Goal: Task Accomplishment & Management: Manage account settings

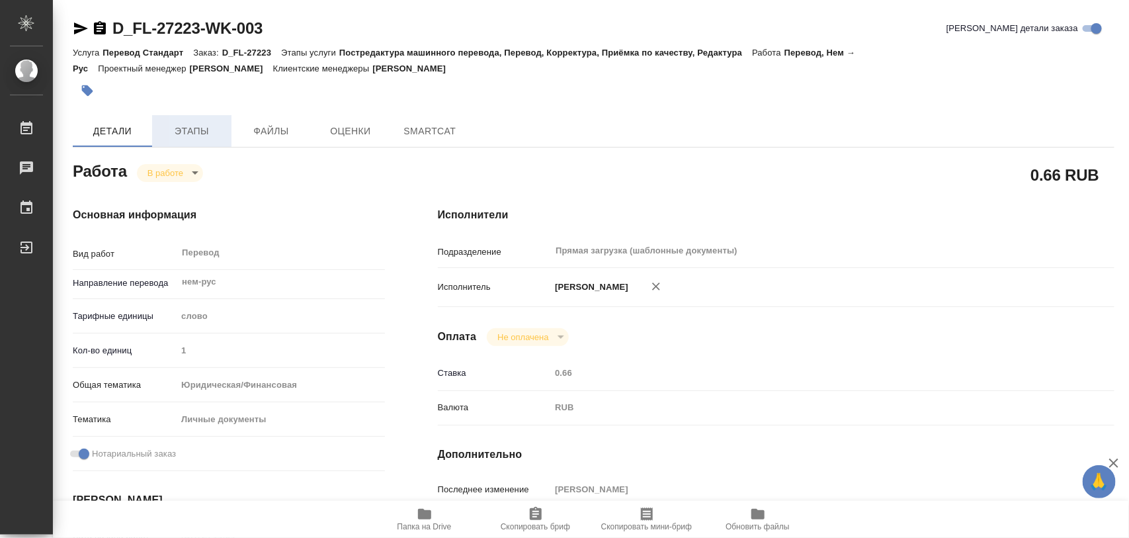
type textarea "x"
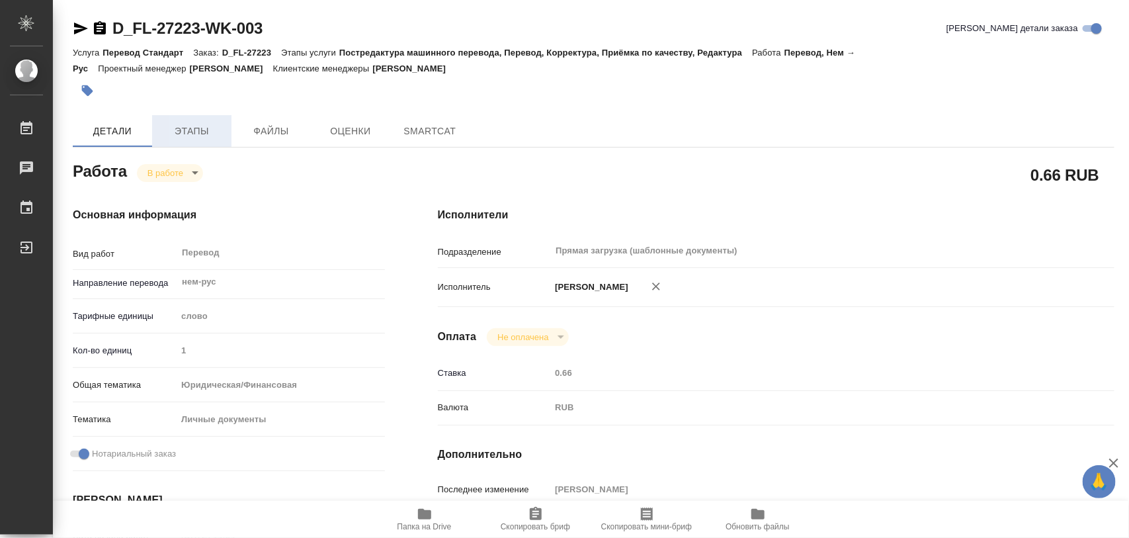
type textarea "x"
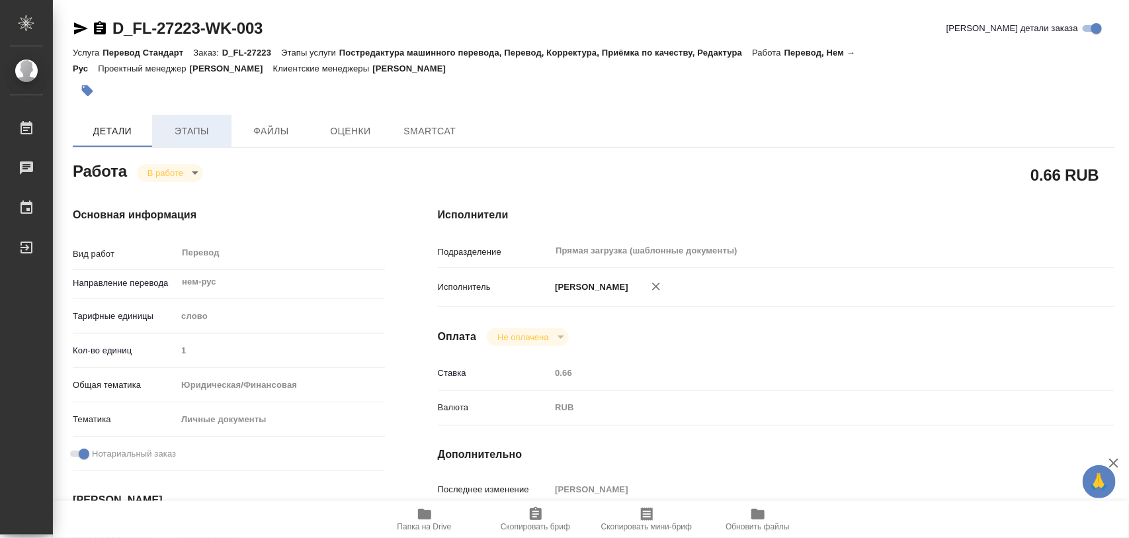
click at [184, 134] on span "Этапы" at bounding box center [191, 131] width 63 height 17
type textarea "x"
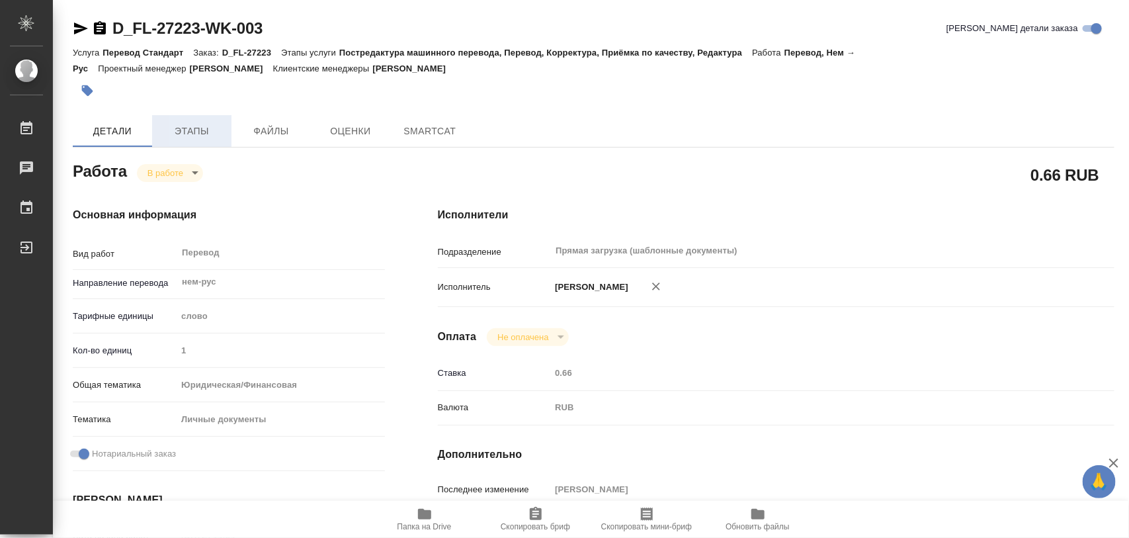
type textarea "x"
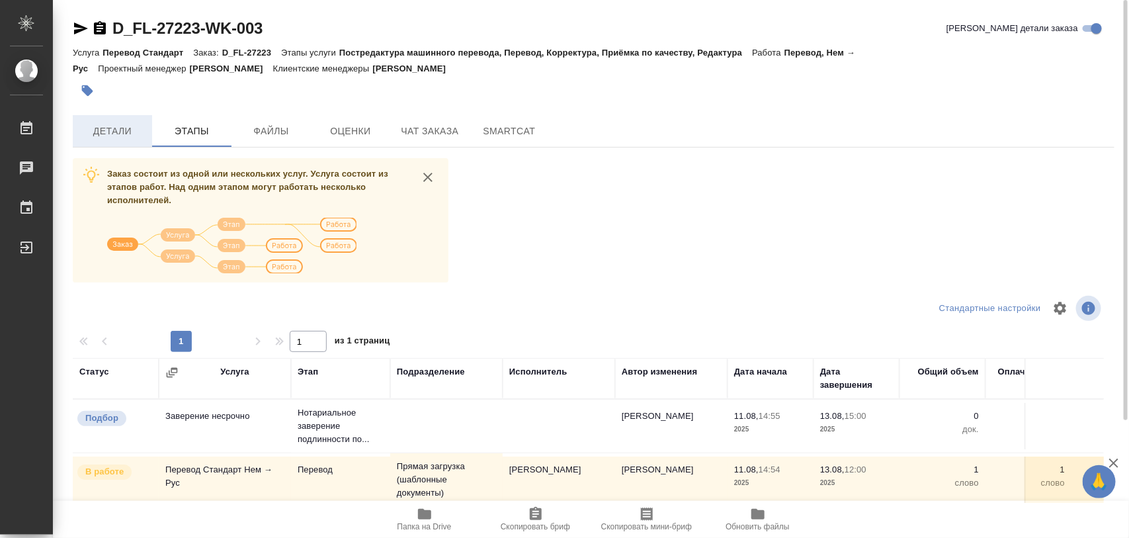
click at [123, 128] on span "Детали" at bounding box center [112, 131] width 63 height 17
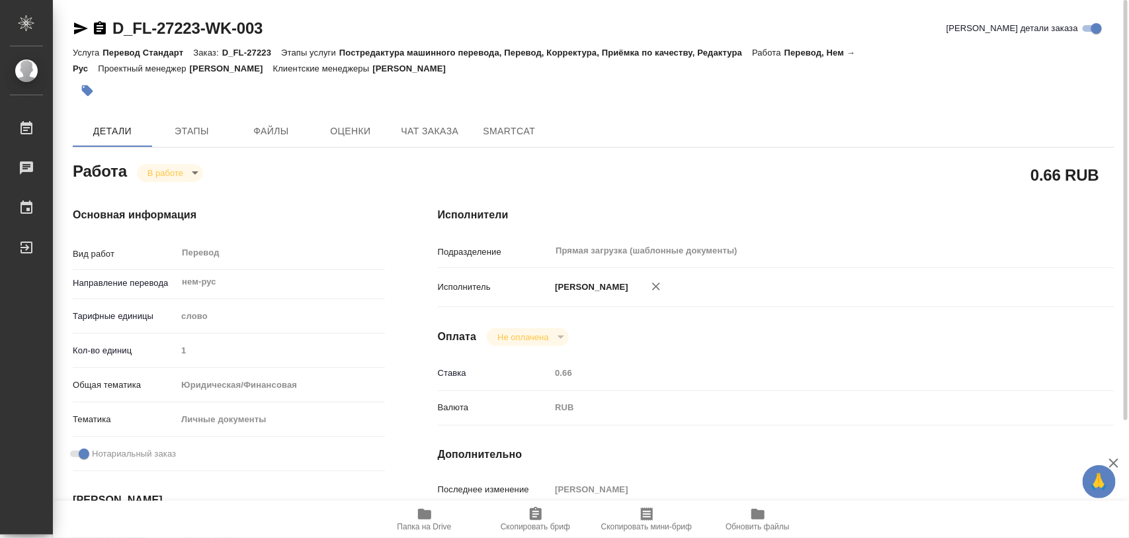
type textarea "x"
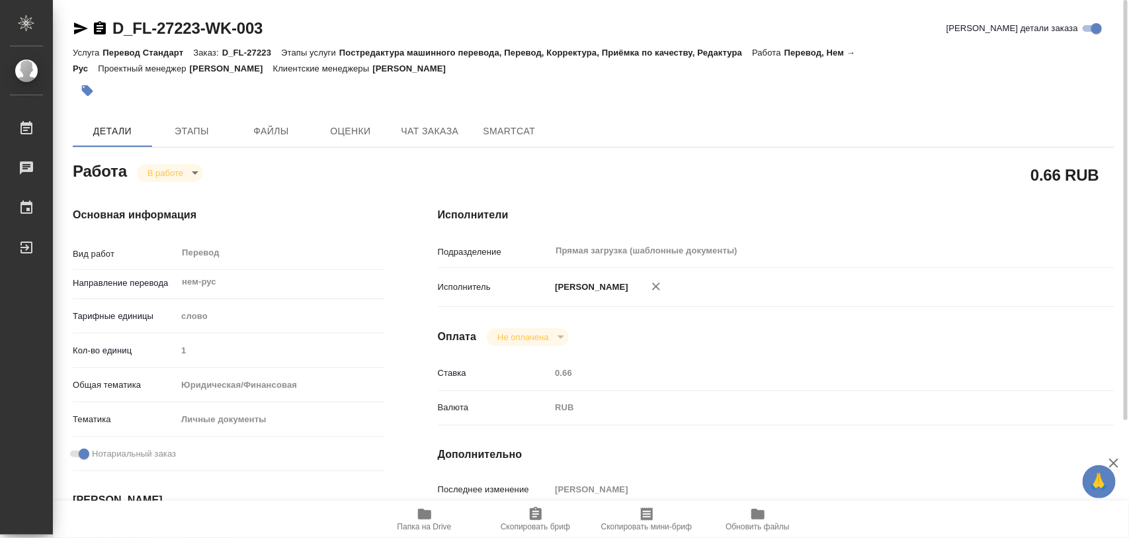
type textarea "x"
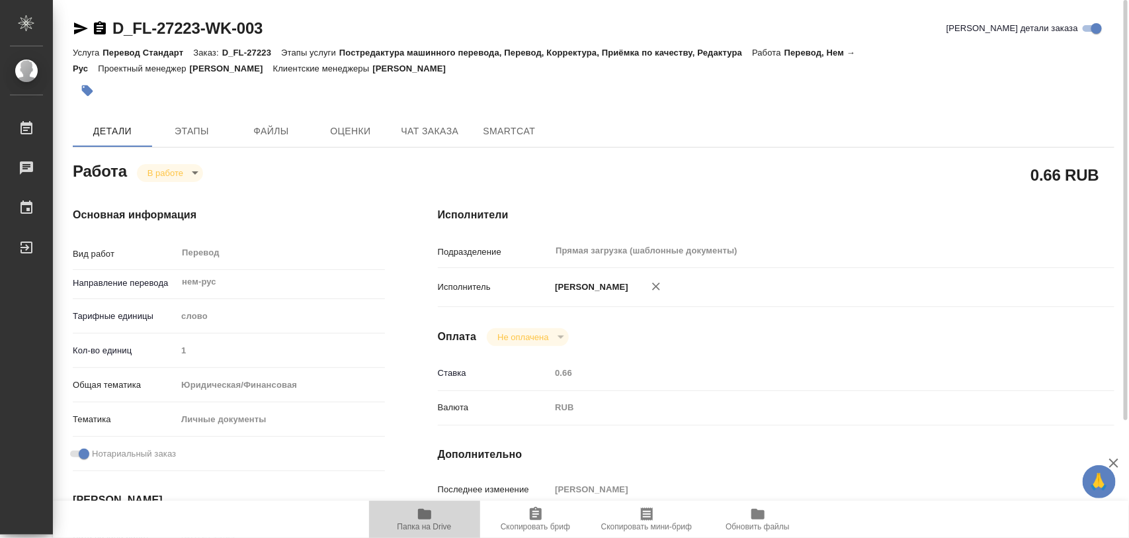
click at [417, 515] on icon "button" at bounding box center [425, 514] width 16 height 16
type textarea "x"
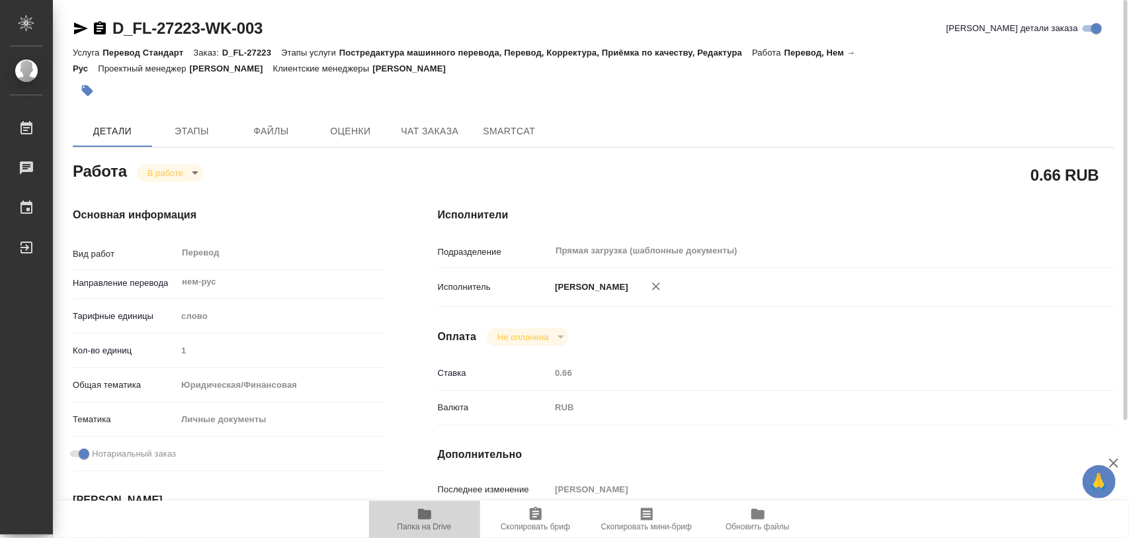
type textarea "x"
click at [88, 93] on icon "button" at bounding box center [87, 90] width 11 height 11
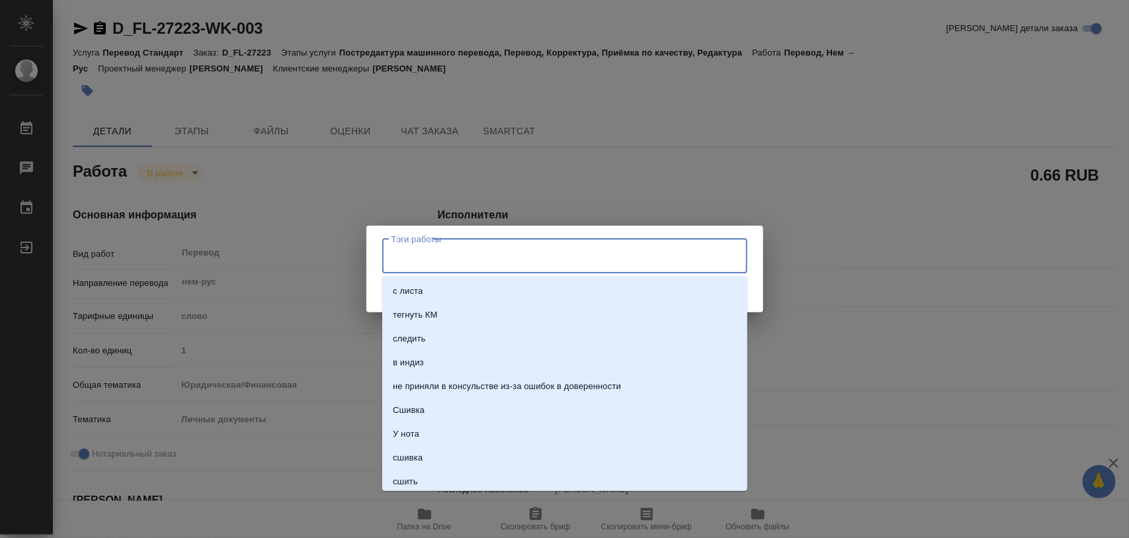
click at [429, 253] on input "Тэги работы" at bounding box center [552, 256] width 328 height 22
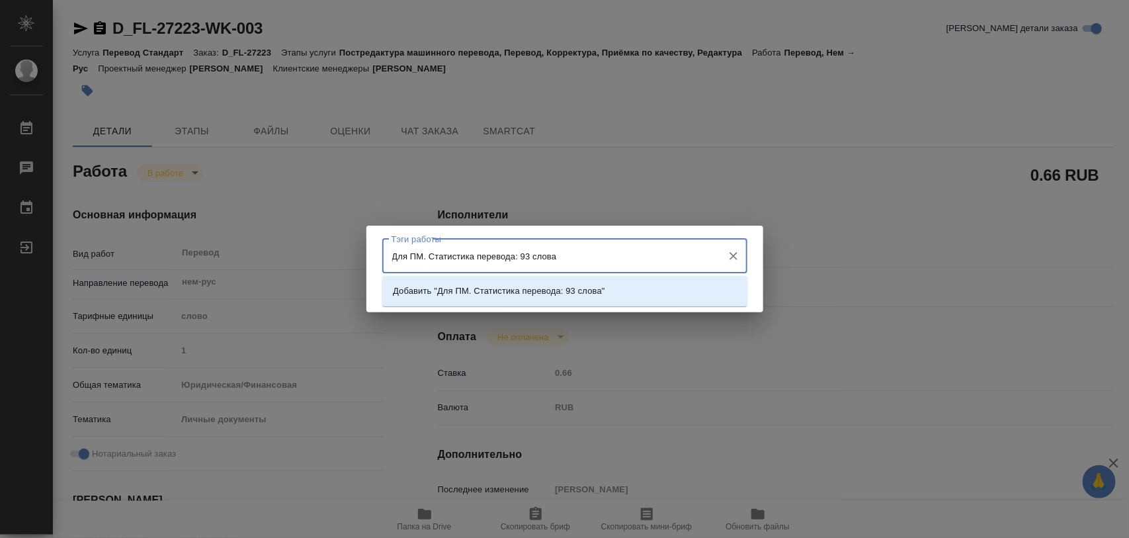
type input "Для ПМ. Статистика перевода: 93 слова."
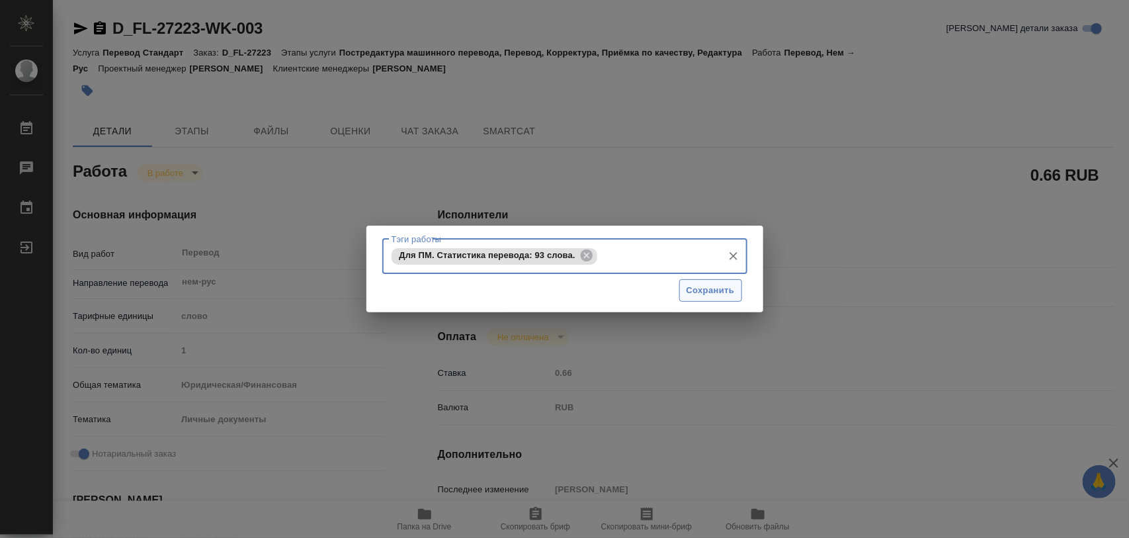
click at [726, 296] on span "Сохранить" at bounding box center [711, 290] width 48 height 15
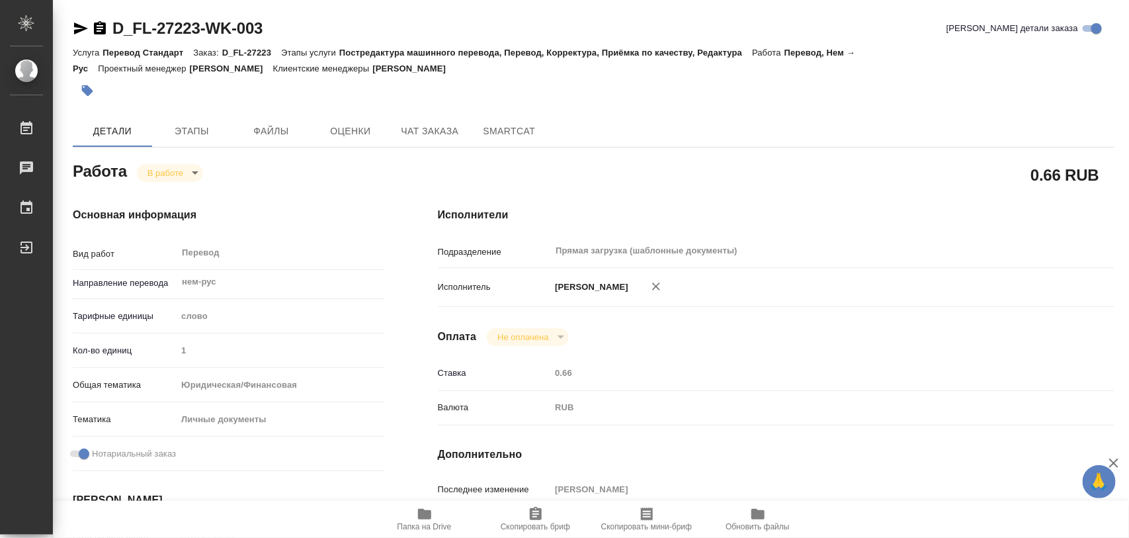
type input "inProgress"
type textarea "Перевод"
type textarea "x"
type input "нем-рус"
type input "5a8b1489cc6b4906c91bfd90"
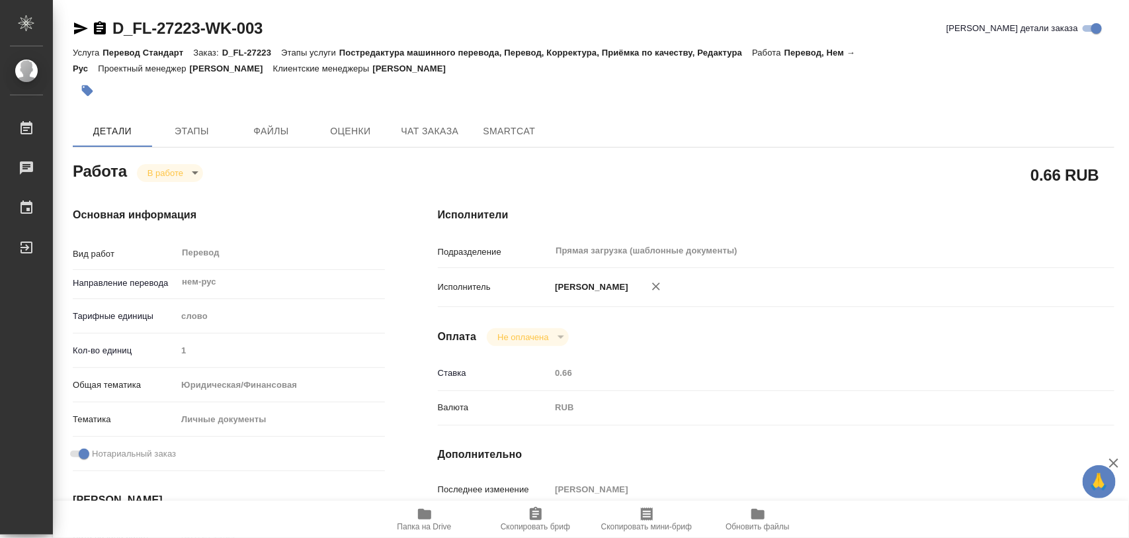
type input "1"
type input "yr-fn"
type input "5a8b8b956a9677013d343cfe"
checkbox input "true"
type input "[DATE] 14:54"
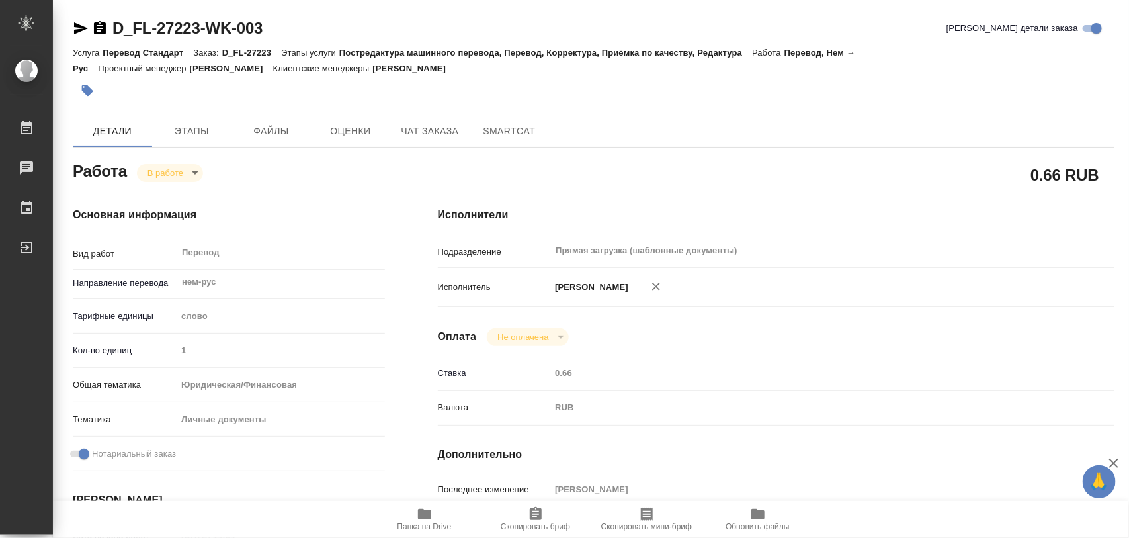
type input "[DATE] 15:09"
type input "[DATE] 12:00"
type input "Прямая загрузка (шаблонные документы)"
type input "notPayed"
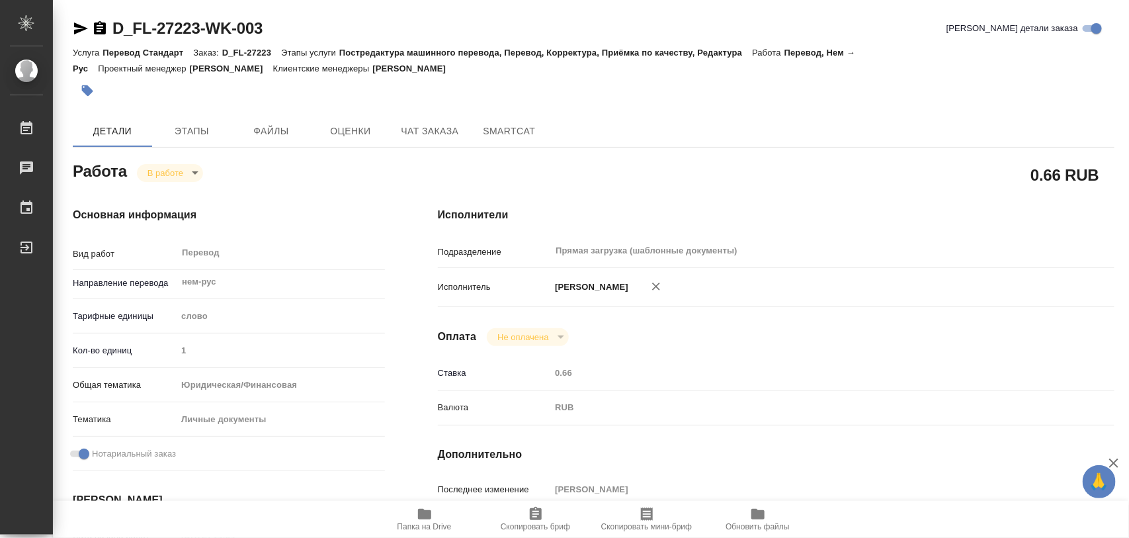
type input "0.66"
type input "RUB"
type input "[PERSON_NAME]"
type textarea "x"
type textarea "/Clients/FL_D/Orders/D_FL-27223/Translated/D_FL-27223-WK-003"
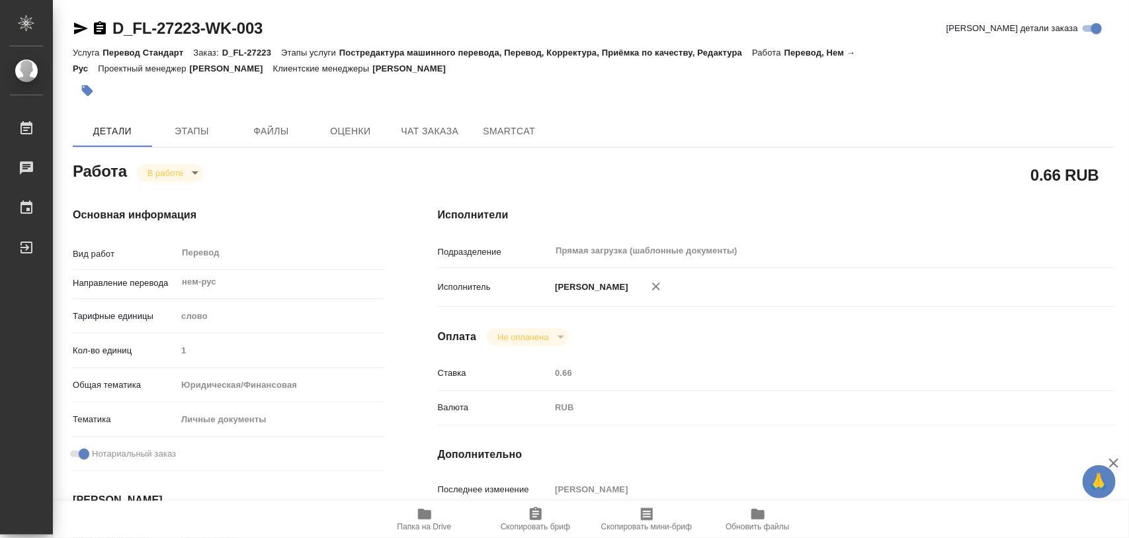
type textarea "x"
type input "D_FL-27223"
type input "Перевод Стандарт"
type input "Постредактура машинного перевода, Перевод, Корректура, Приёмка по качеству, Ред…"
type input "[PERSON_NAME]"
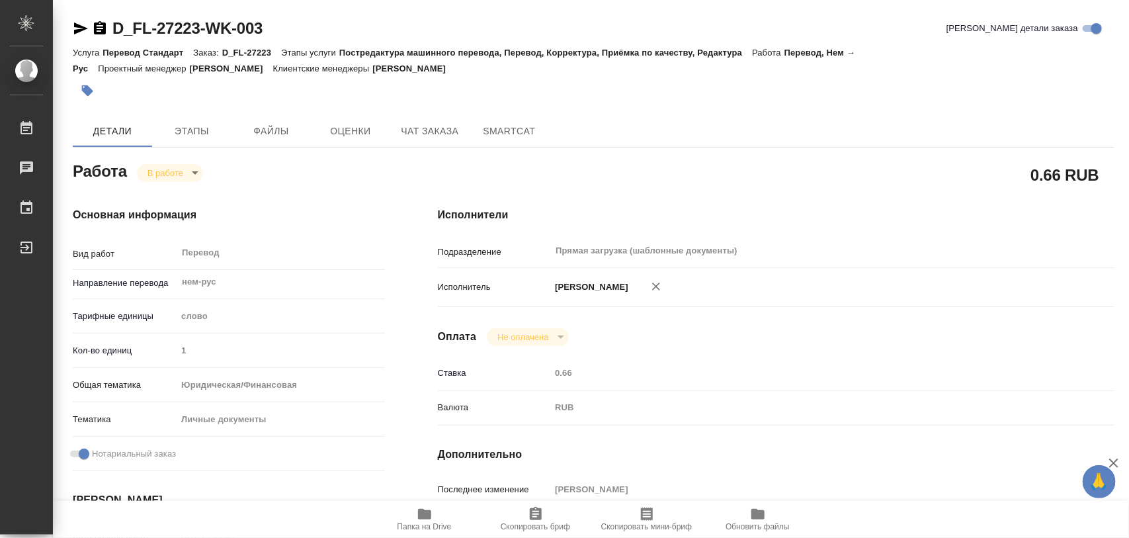
type input "/Clients/FL_D/Orders/D_FL-27223"
type textarea "x"
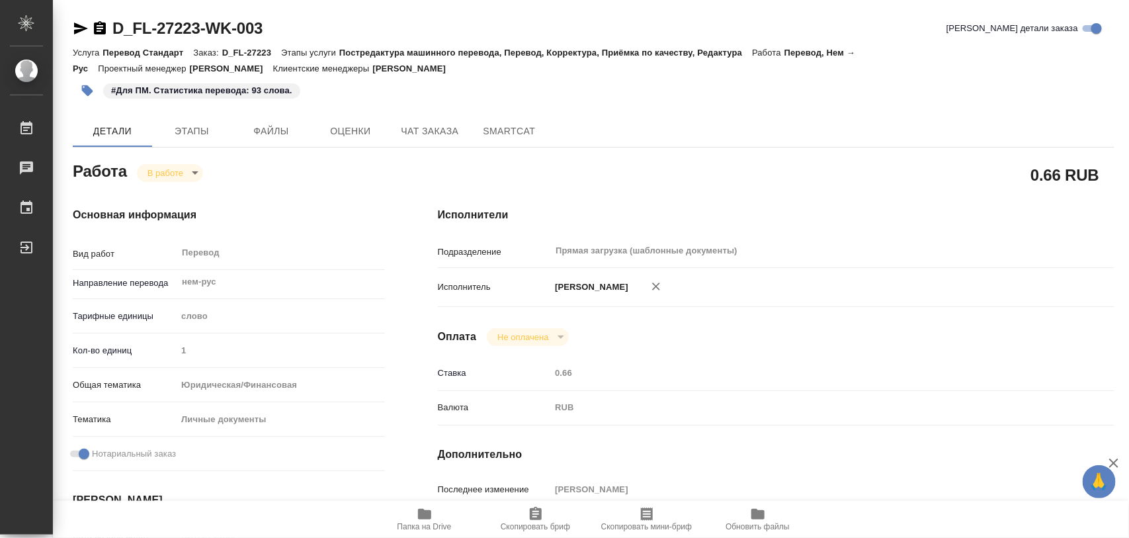
type textarea "x"
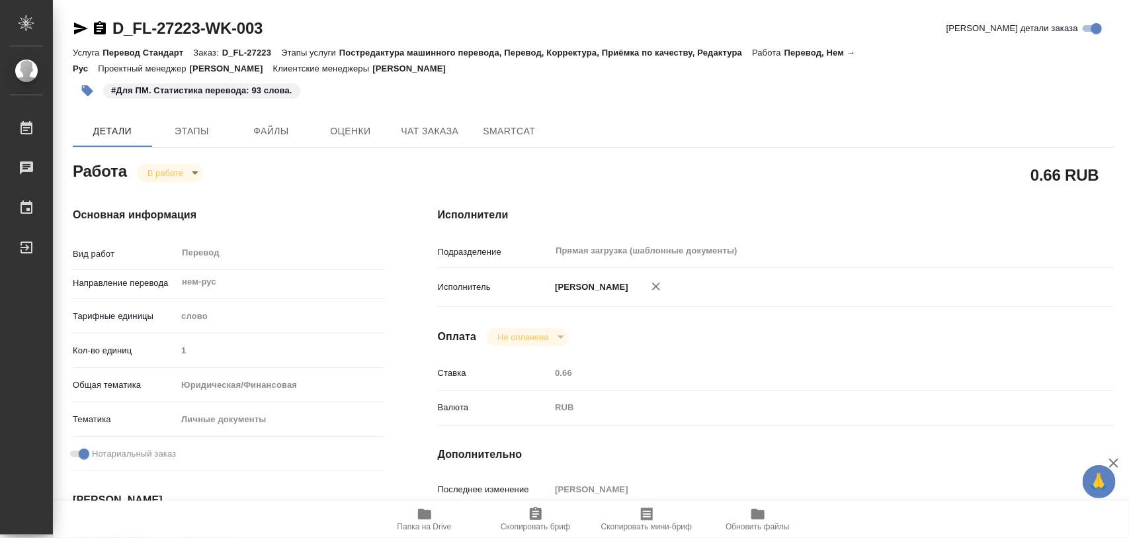
type textarea "x"
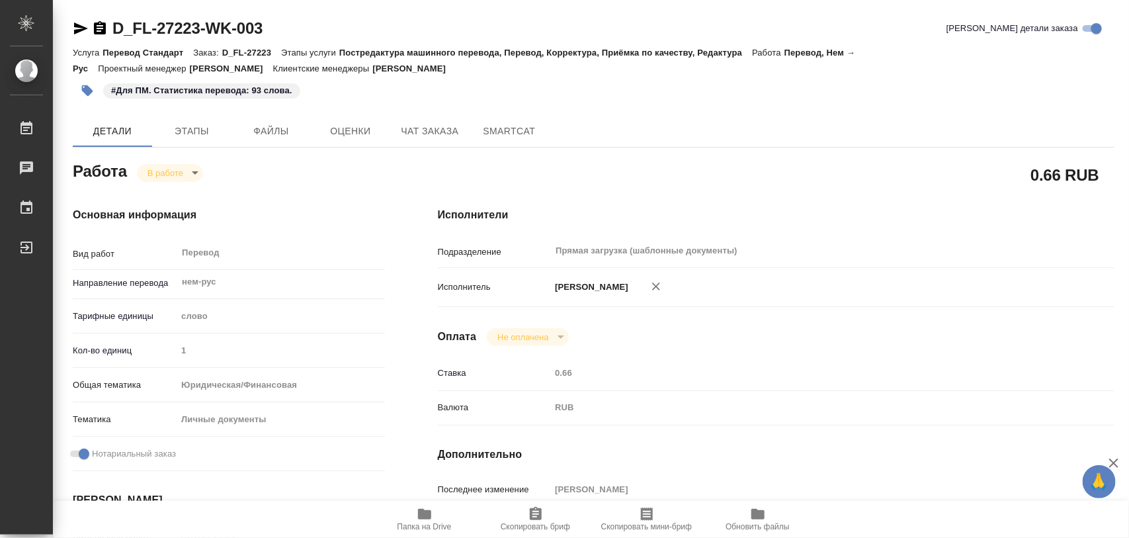
type textarea "x"
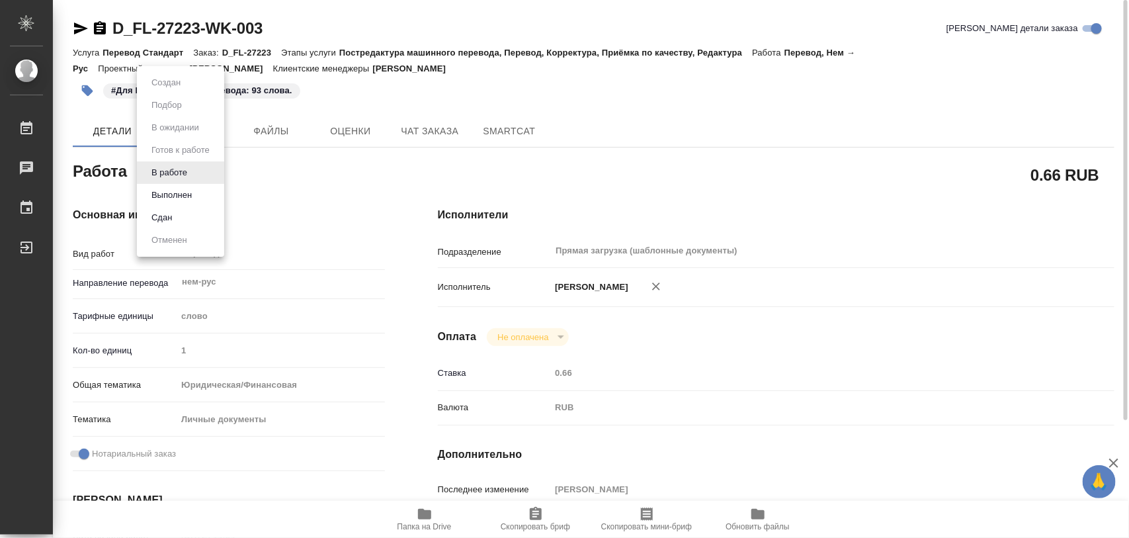
click at [197, 172] on body "🙏 .cls-1 fill:#fff; AWATERA Iglakov Maksim Работы 0 Чаты График Выйти D_FL-2722…" at bounding box center [564, 269] width 1129 height 538
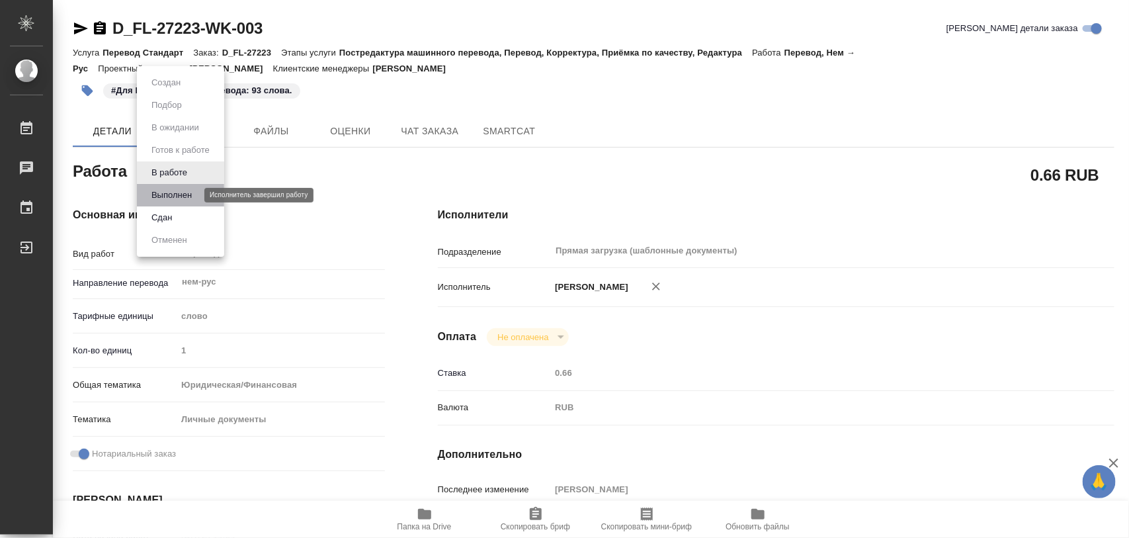
click at [179, 196] on button "Выполнен" at bounding box center [171, 195] width 48 height 15
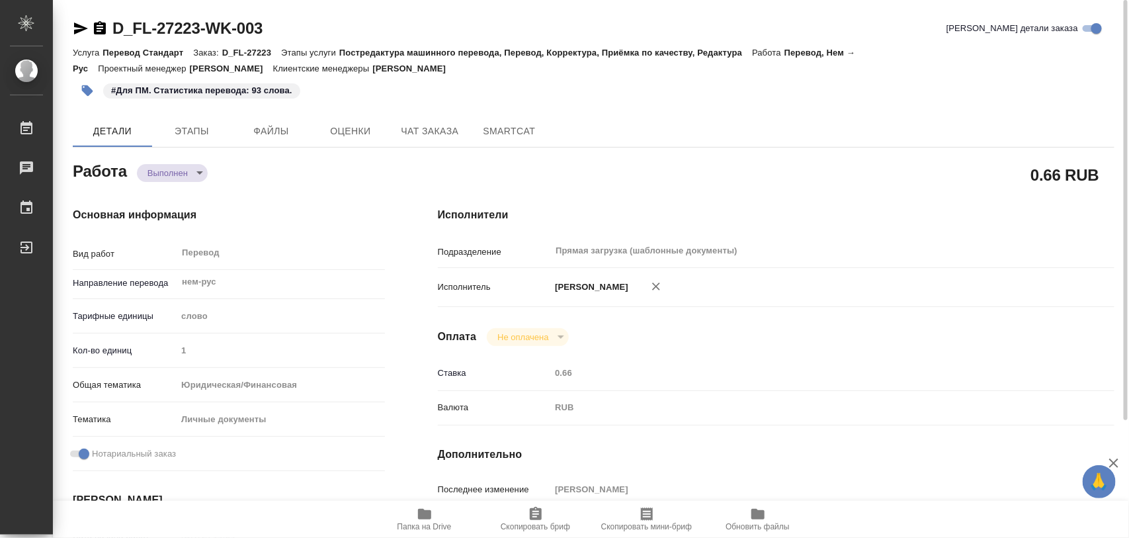
type textarea "x"
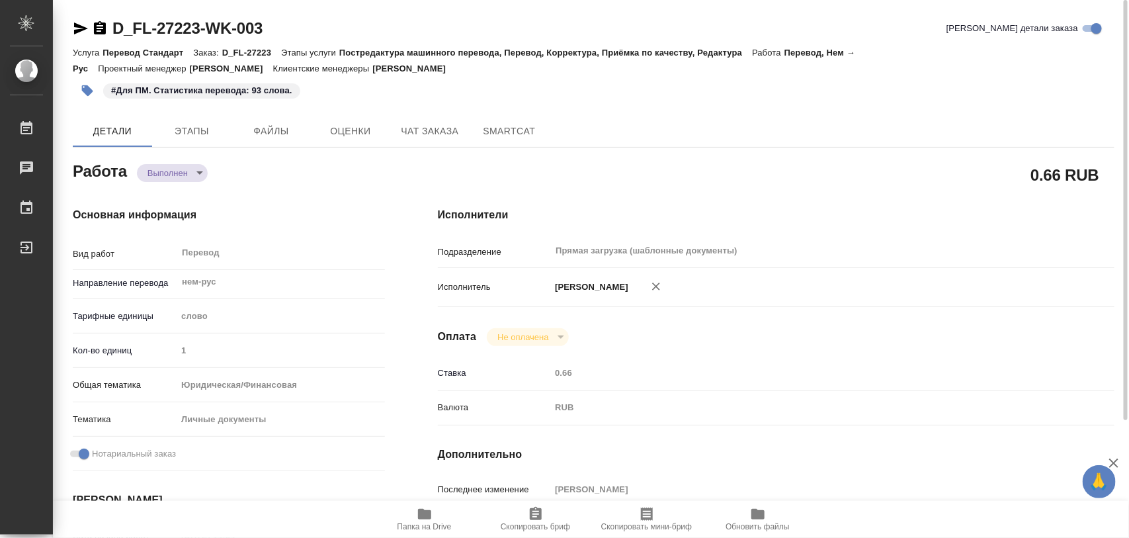
type textarea "x"
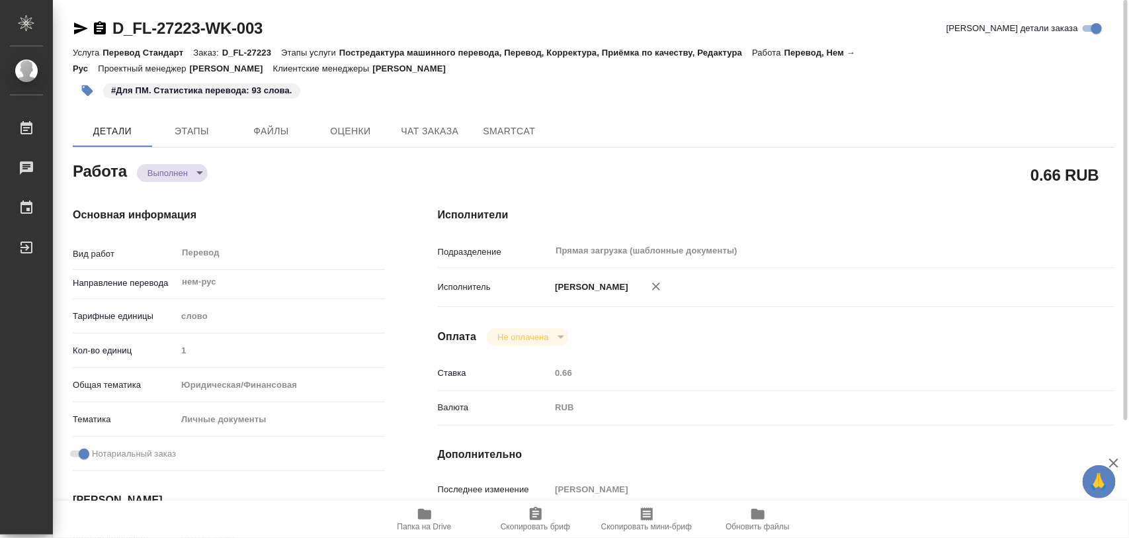
type textarea "x"
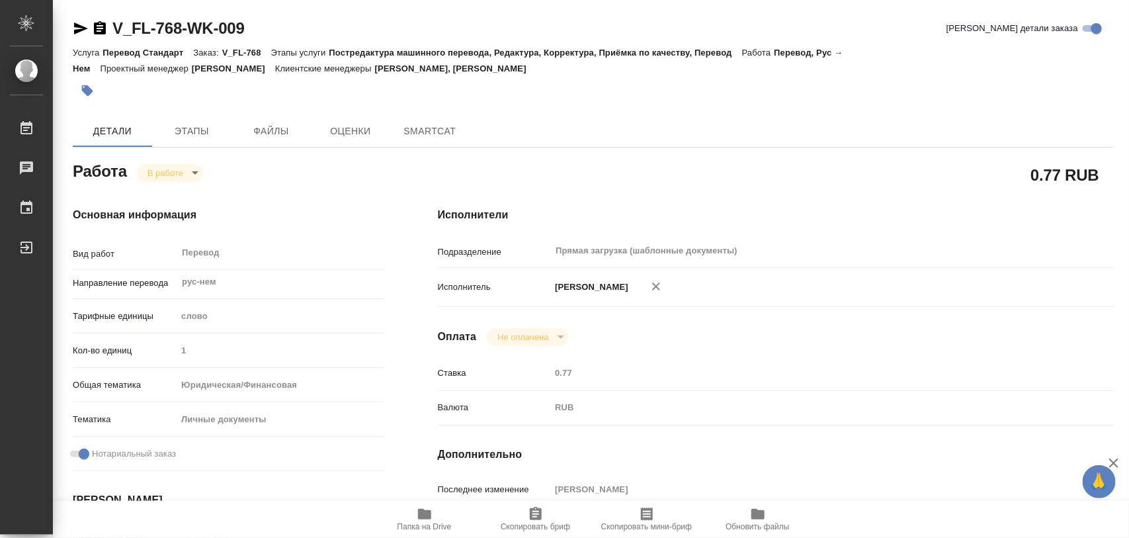
type textarea "x"
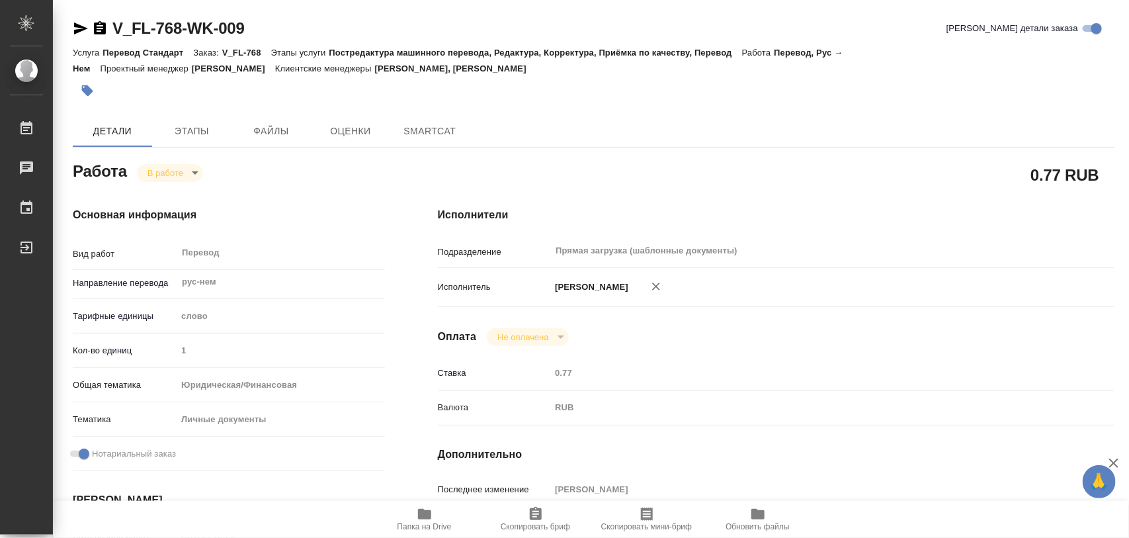
type textarea "x"
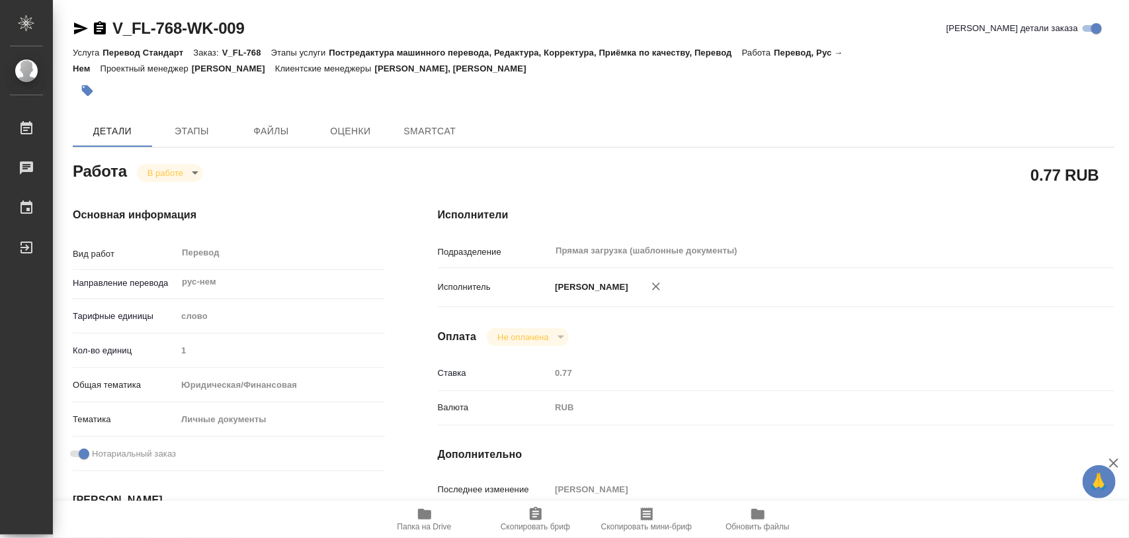
type textarea "x"
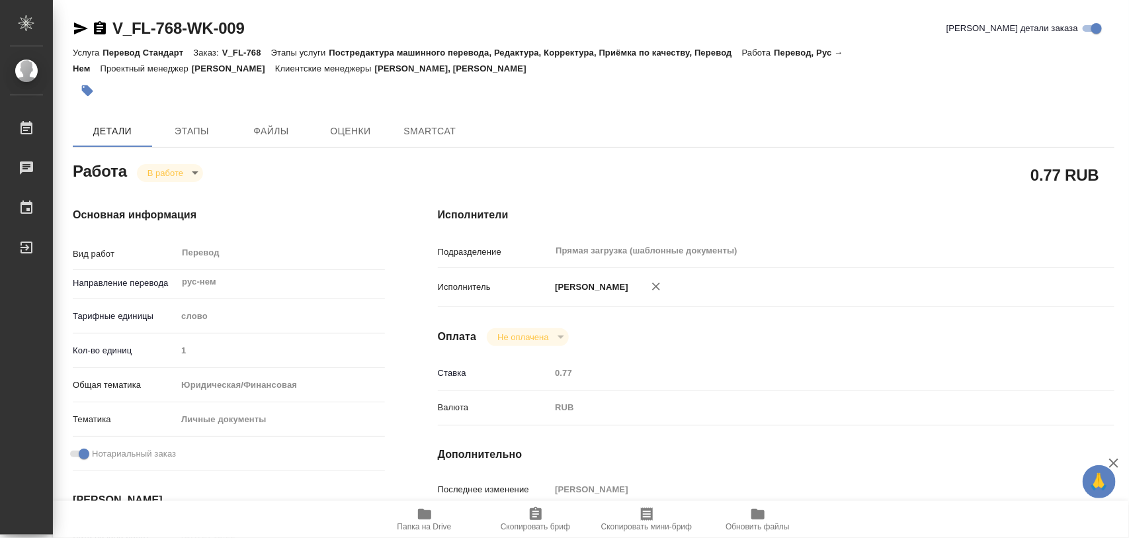
type textarea "x"
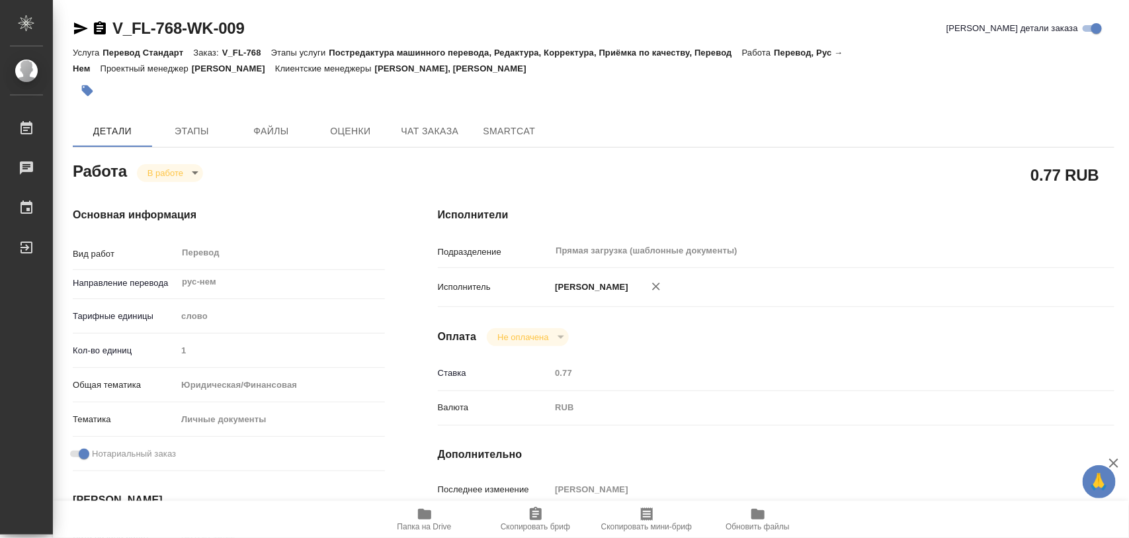
type textarea "x"
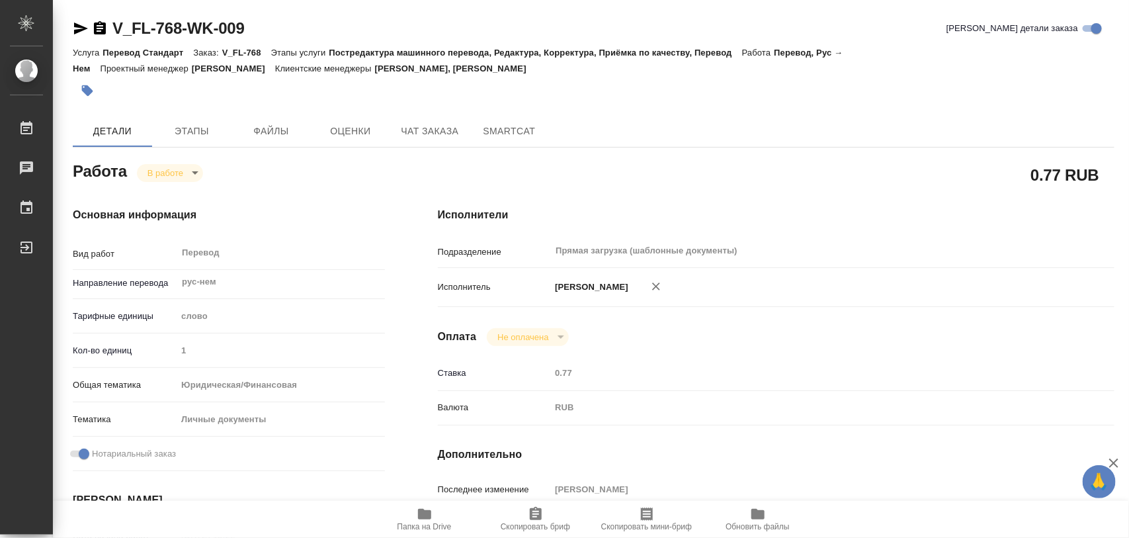
click at [427, 516] on icon "button" at bounding box center [424, 514] width 13 height 11
type textarea "x"
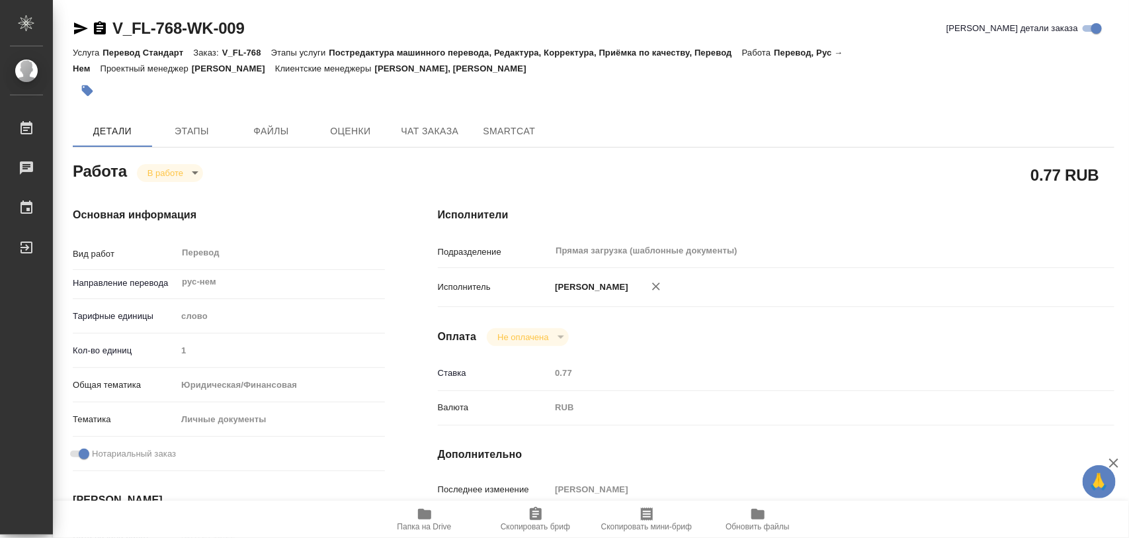
type textarea "x"
click at [176, 126] on span "Этапы" at bounding box center [191, 131] width 63 height 17
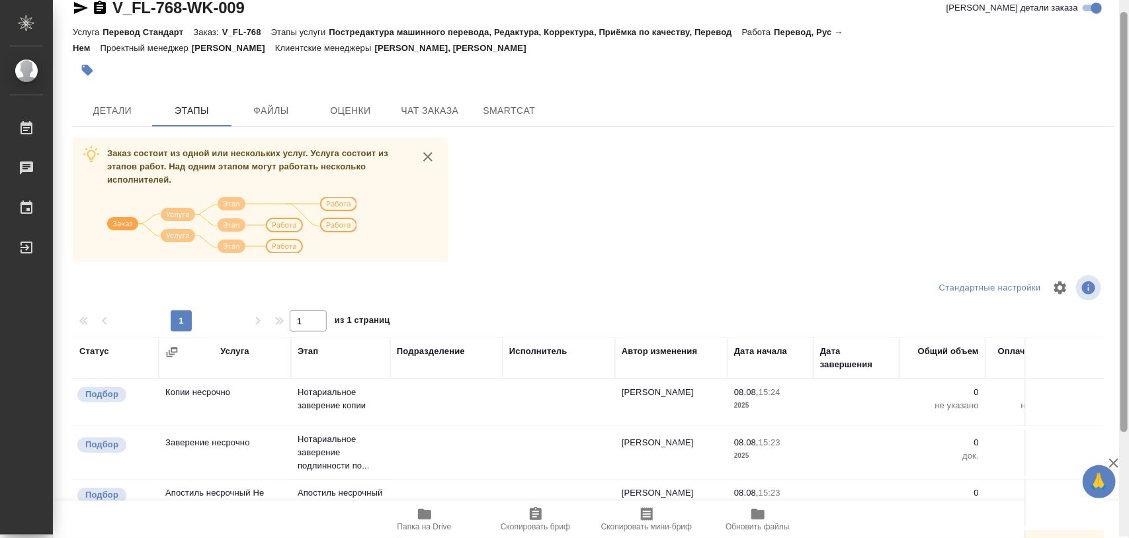
scroll to position [19, 0]
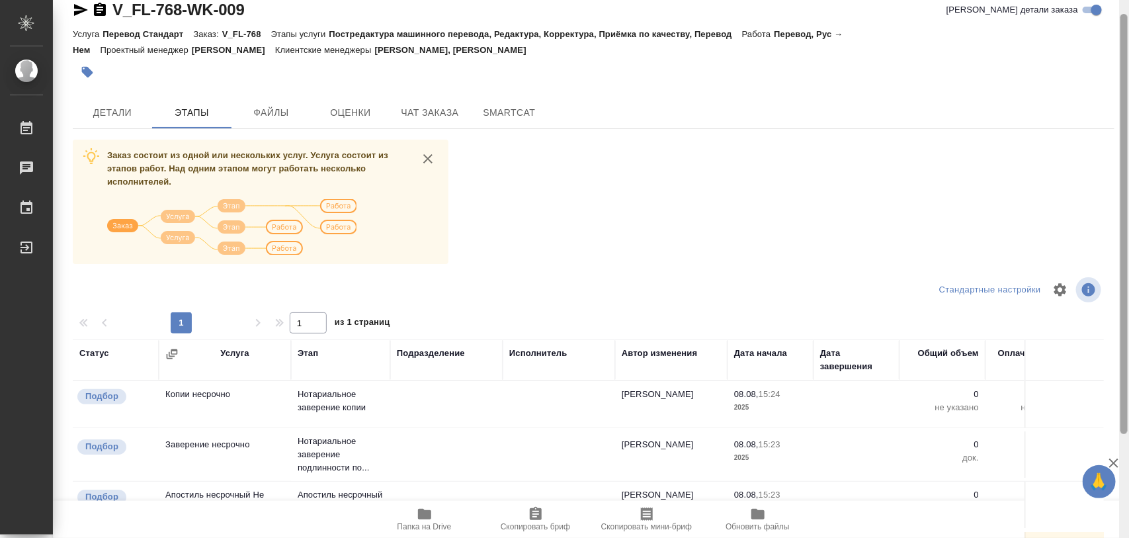
drag, startPoint x: 1121, startPoint y: 299, endPoint x: 1125, endPoint y: 196, distance: 103.3
click at [1125, 196] on div at bounding box center [1123, 224] width 7 height 420
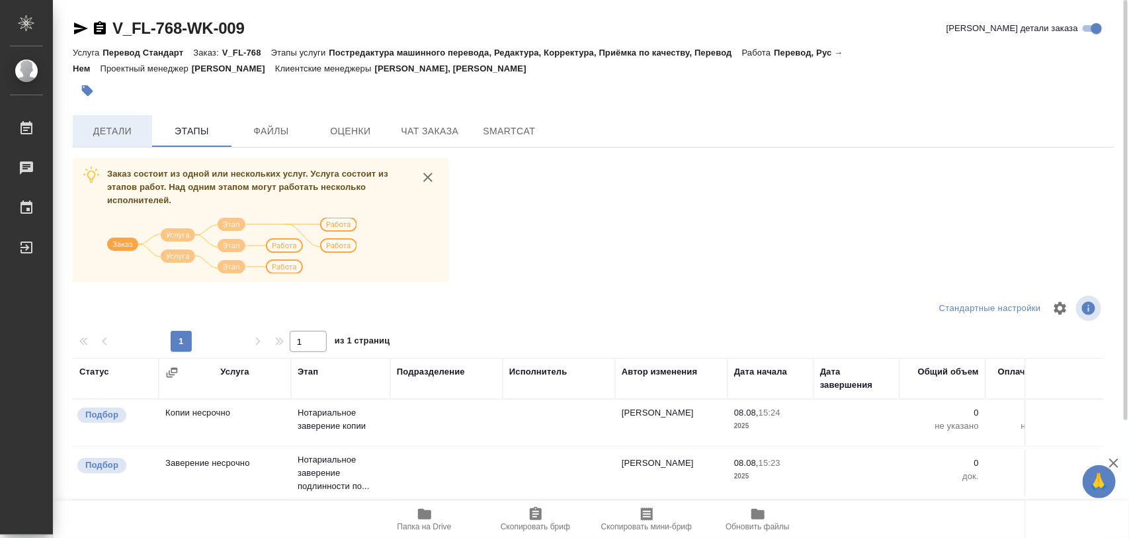
click at [105, 130] on span "Детали" at bounding box center [112, 131] width 63 height 17
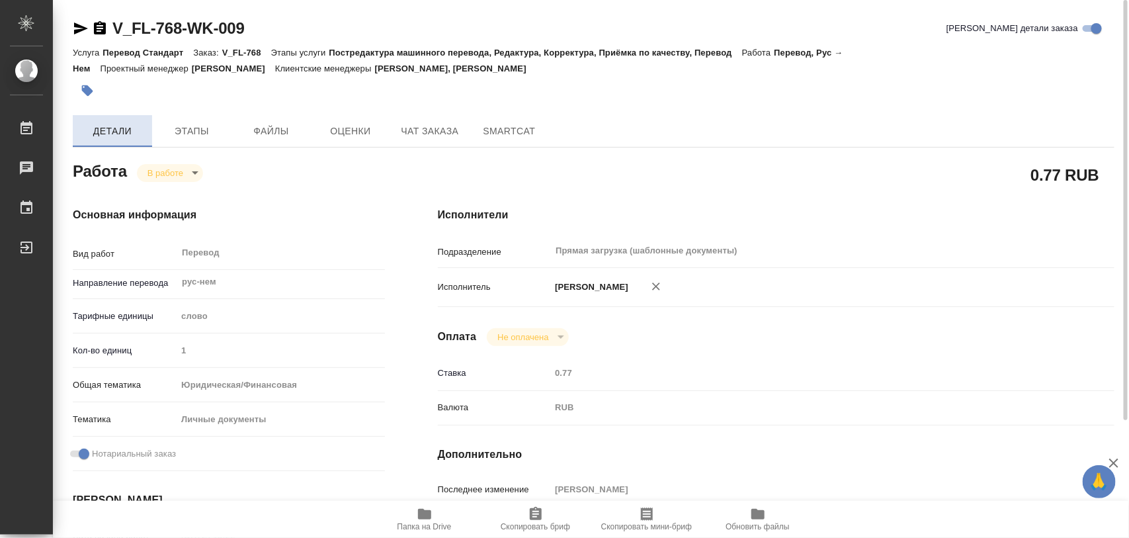
type textarea "x"
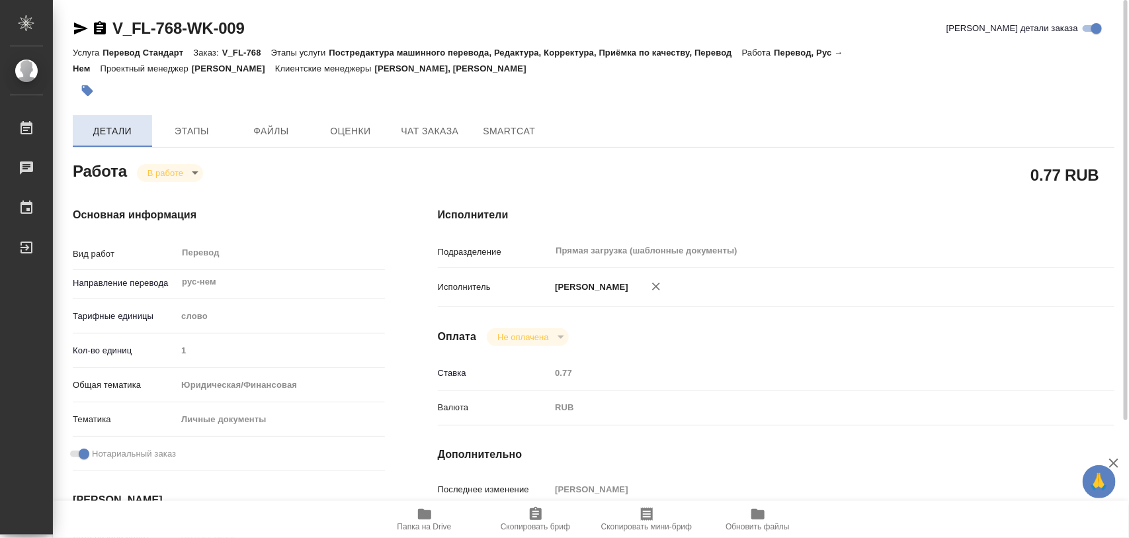
type textarea "x"
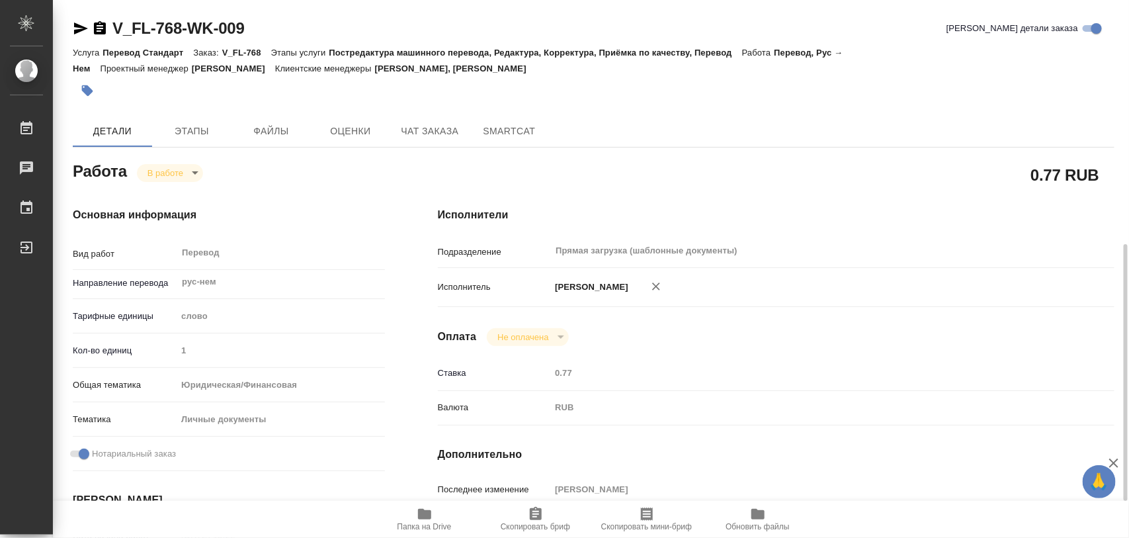
scroll to position [165, 0]
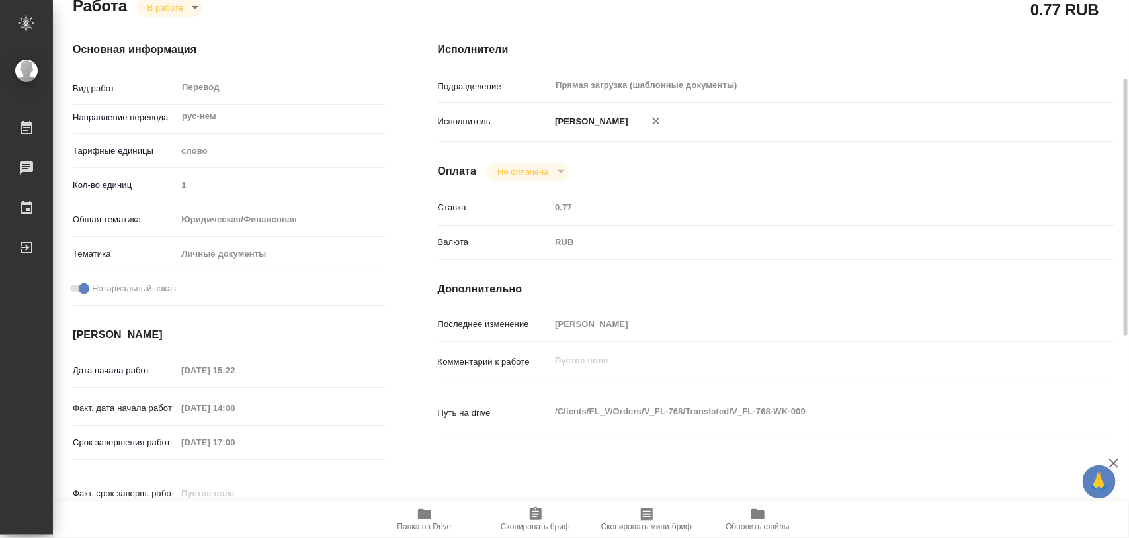
type textarea "x"
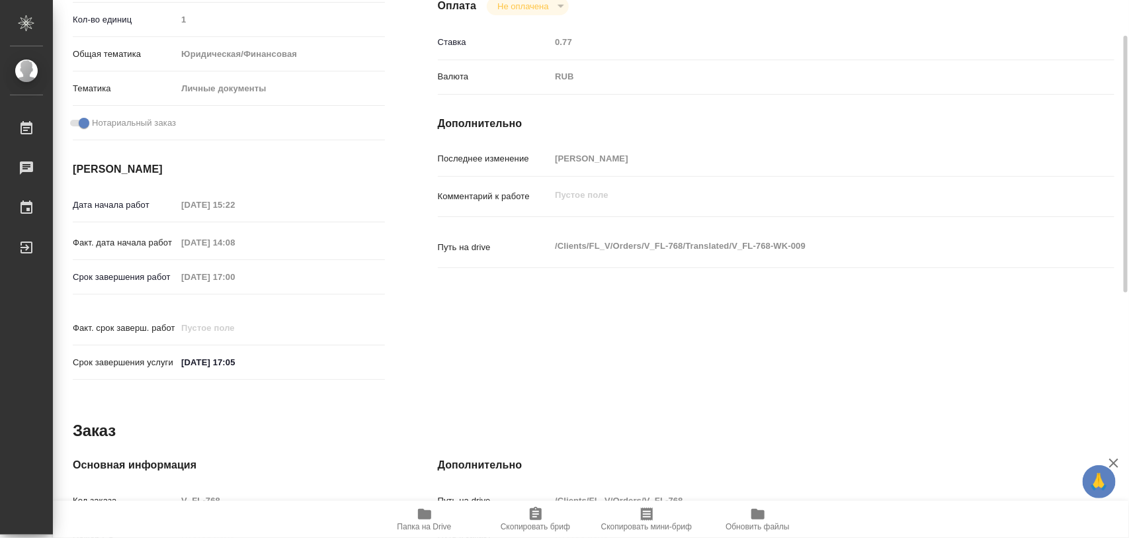
scroll to position [0, 0]
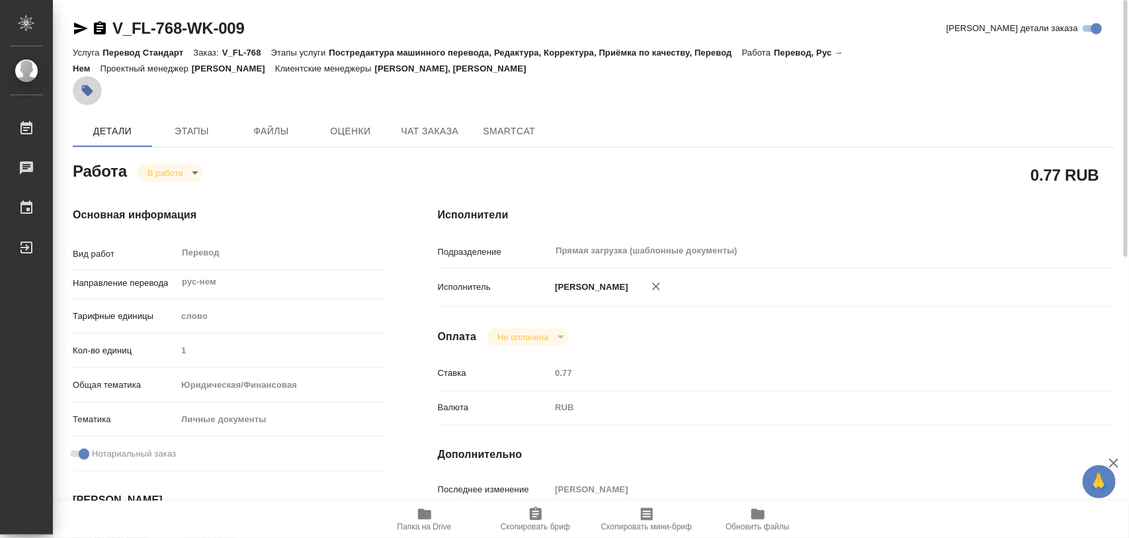
click at [90, 91] on icon "button" at bounding box center [87, 90] width 11 height 11
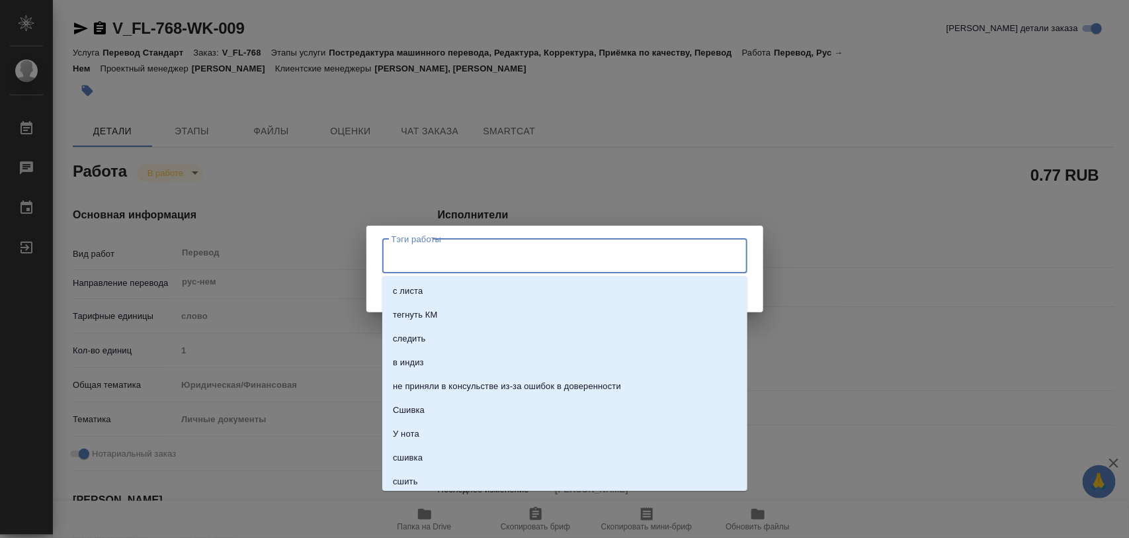
click at [504, 255] on input "Тэги работы" at bounding box center [552, 256] width 328 height 22
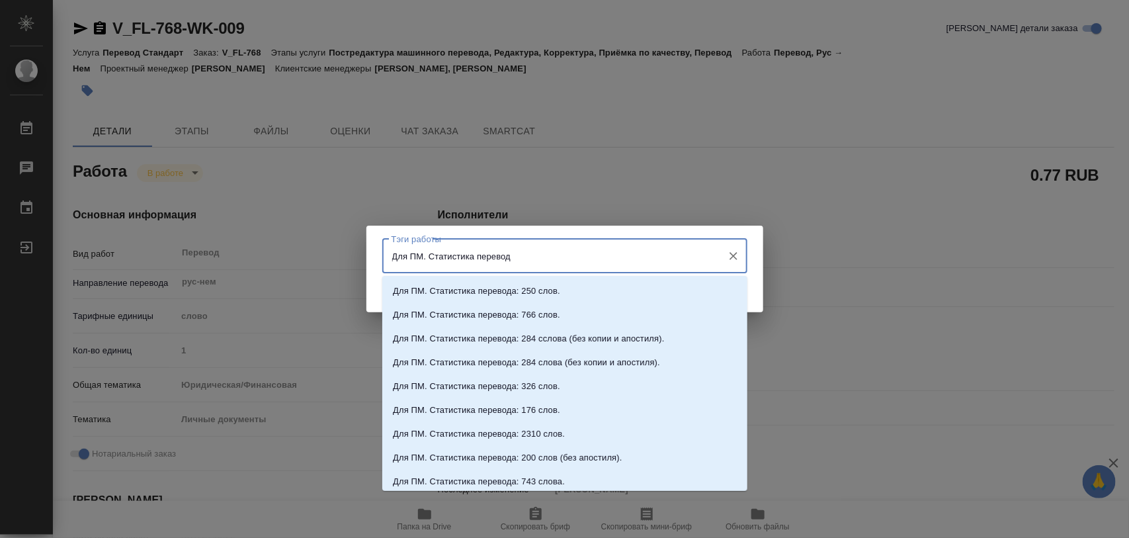
type input "Для ПМ. Статистика перевода"
click at [731, 255] on icon "Очистить" at bounding box center [733, 255] width 13 height 13
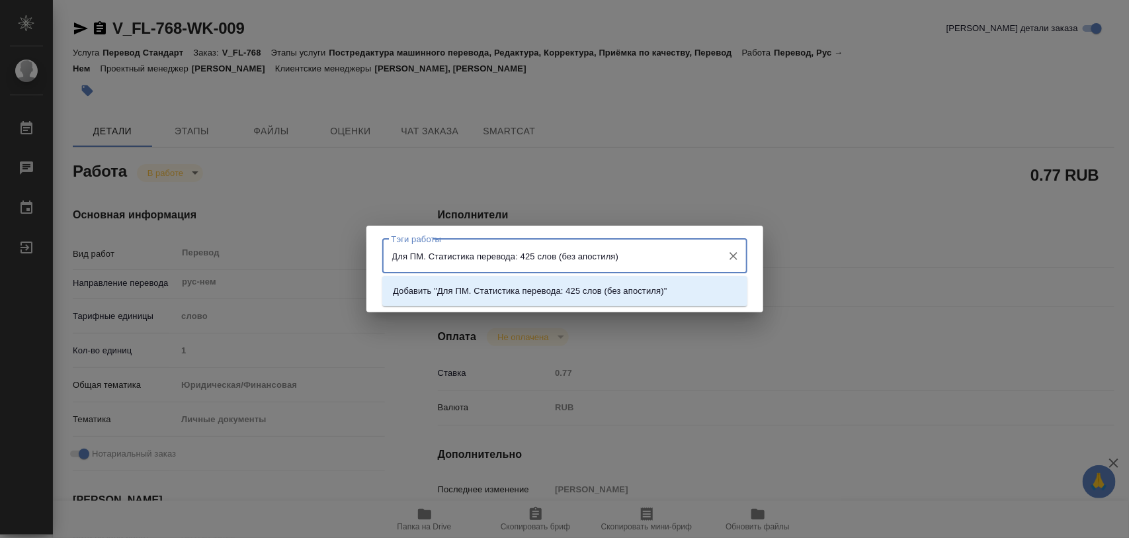
click at [640, 260] on input "Для ПМ. Статистика перевода: 425 слов (без апостиля)" at bounding box center [552, 256] width 328 height 22
type input "Для ПМ. Статистика перевода: 425 слов (без апостиля)."
drag, startPoint x: 646, startPoint y: 257, endPoint x: 351, endPoint y: 257, distance: 295.0
click at [351, 257] on div "Тэги работы Для ПМ. Статистика перевода: 425 слов (без апостиля). Тэги работы С…" at bounding box center [564, 269] width 1129 height 538
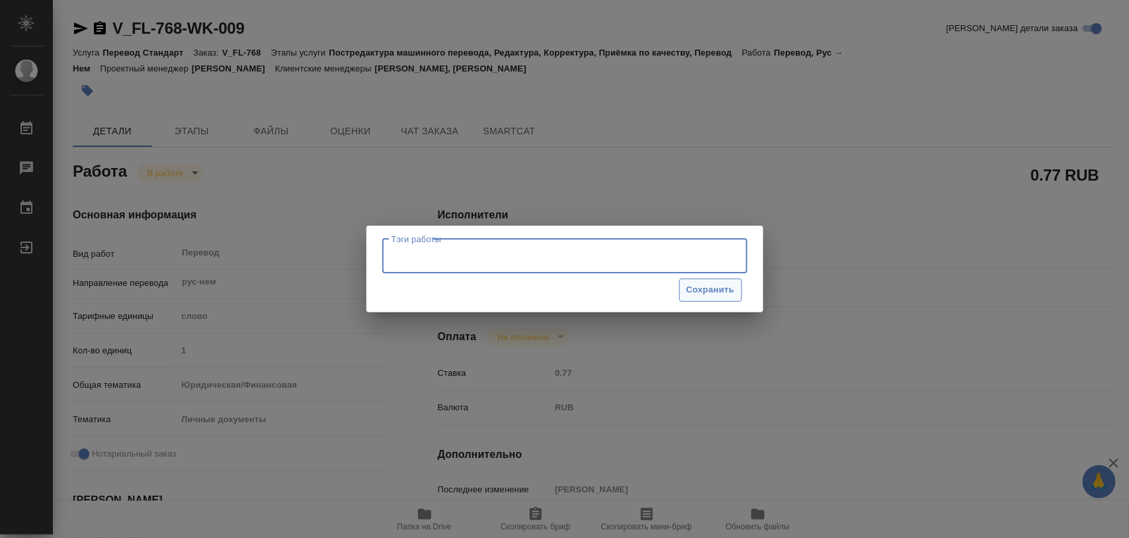
paste input "Для ПМ. Статистика перевода: 425 слов (без апостиля)."
type input "Для ПМ. Статистика перевода: 425 слов (без апостиля)."
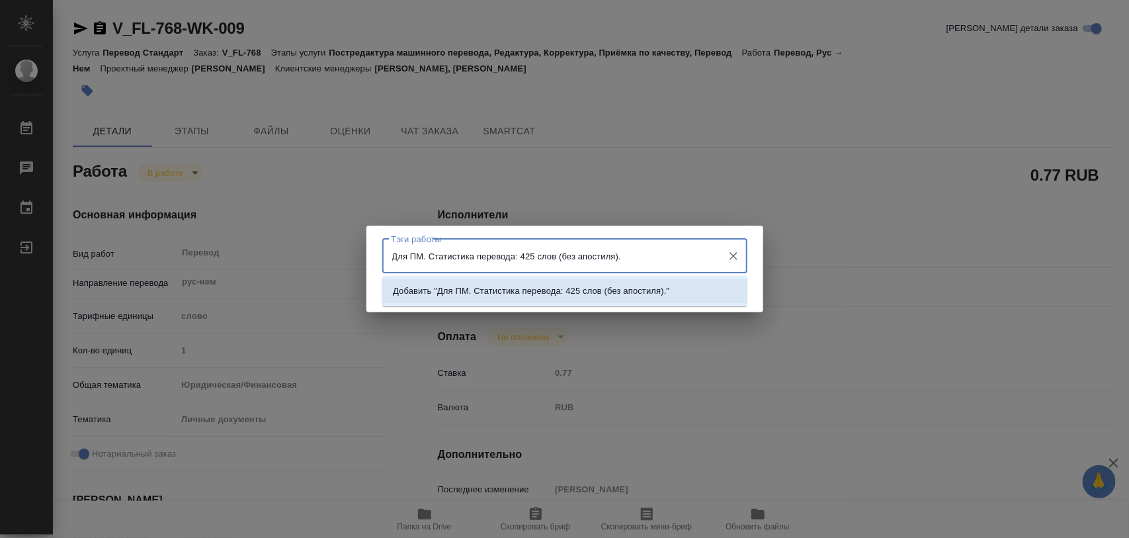
click at [691, 249] on input "Для ПМ. Статистика перевода: 425 слов (без апостиля)." at bounding box center [552, 256] width 328 height 22
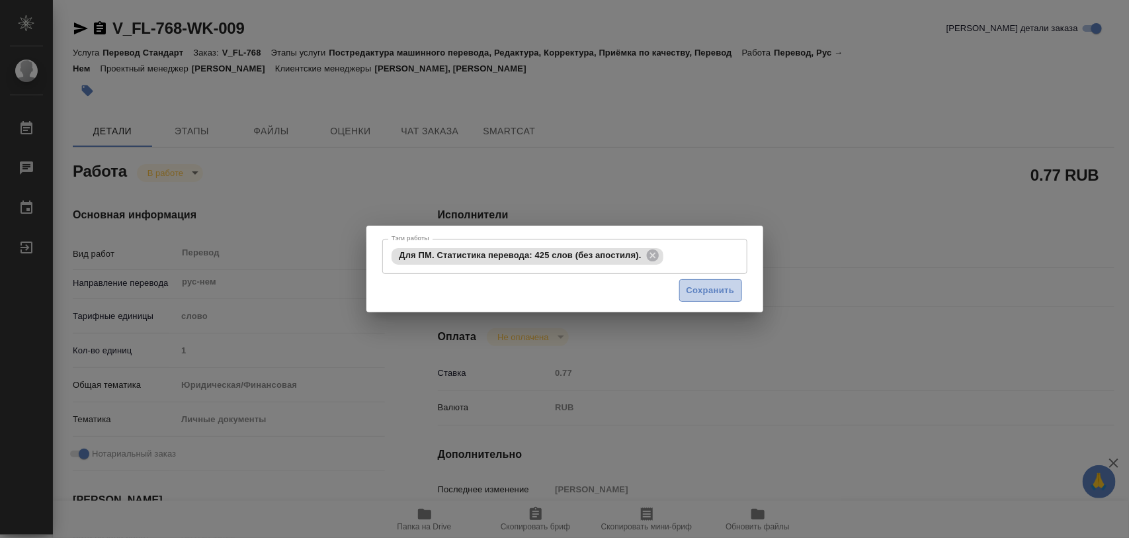
click at [706, 286] on span "Сохранить" at bounding box center [711, 290] width 48 height 15
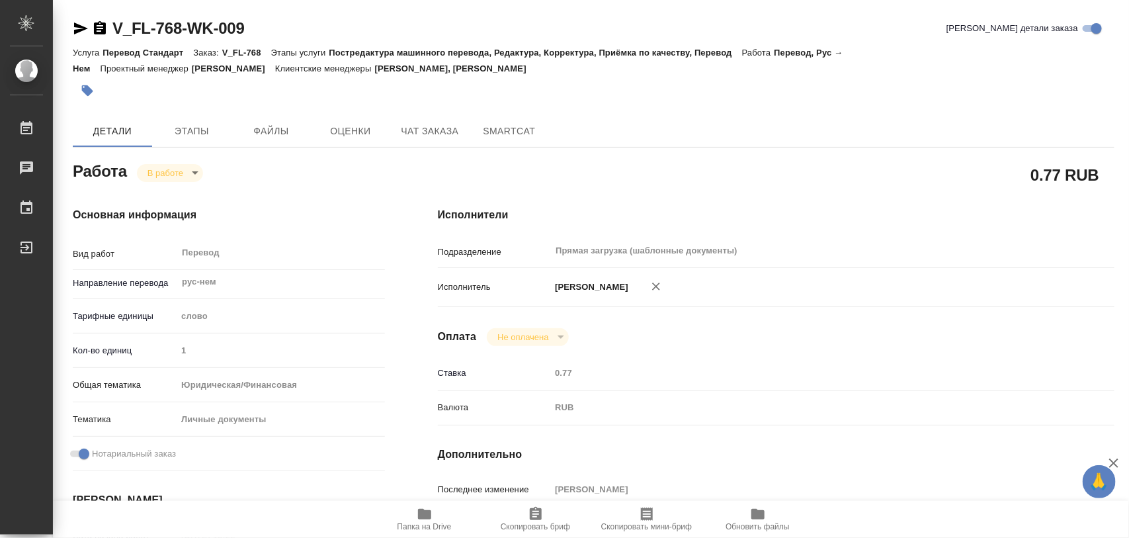
type input "inProgress"
type textarea "Перевод"
type textarea "x"
type input "рус-нем"
type input "5a8b1489cc6b4906c91bfd90"
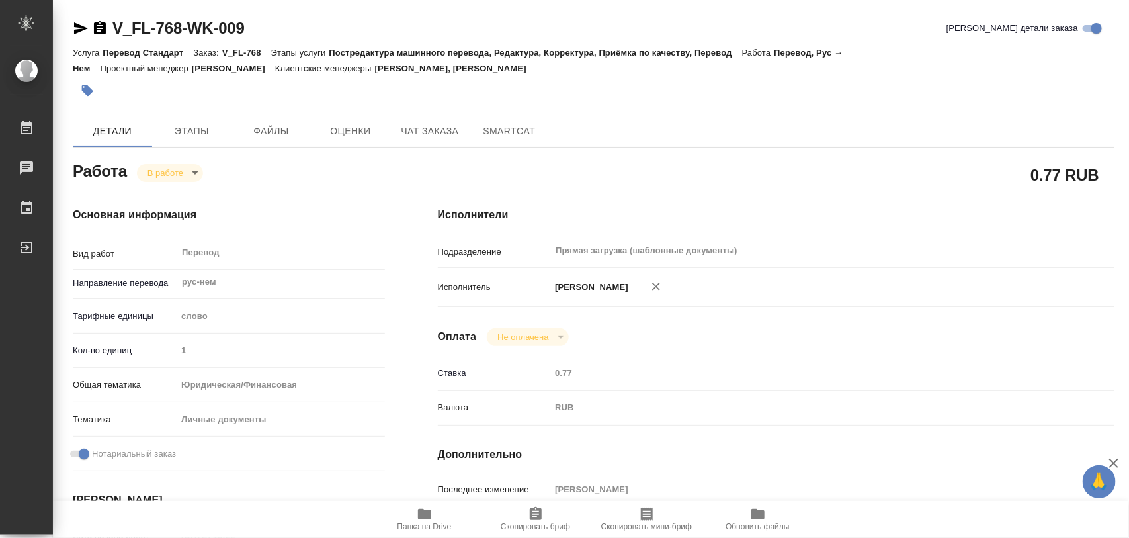
type input "1"
type input "yr-fn"
type input "5a8b8b956a9677013d343cfe"
checkbox input "true"
type input "08.08.2025 15:22"
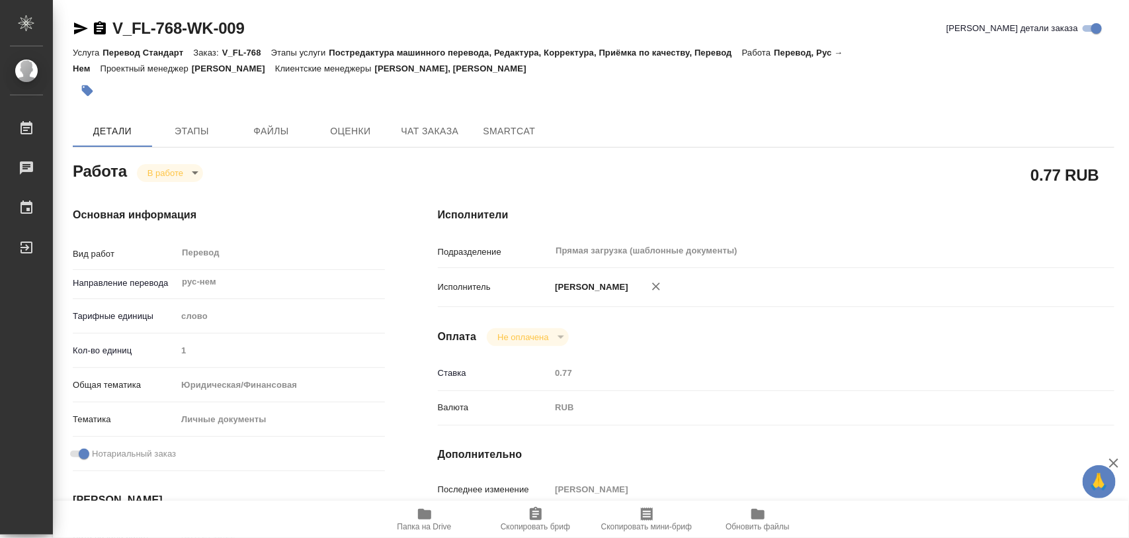
type input "11.08.2025 14:08"
type input "13.08.2025 17:00"
type input "13.08.2025 17:05"
type input "Прямая загрузка (шаблонные документы)"
type input "notPayed"
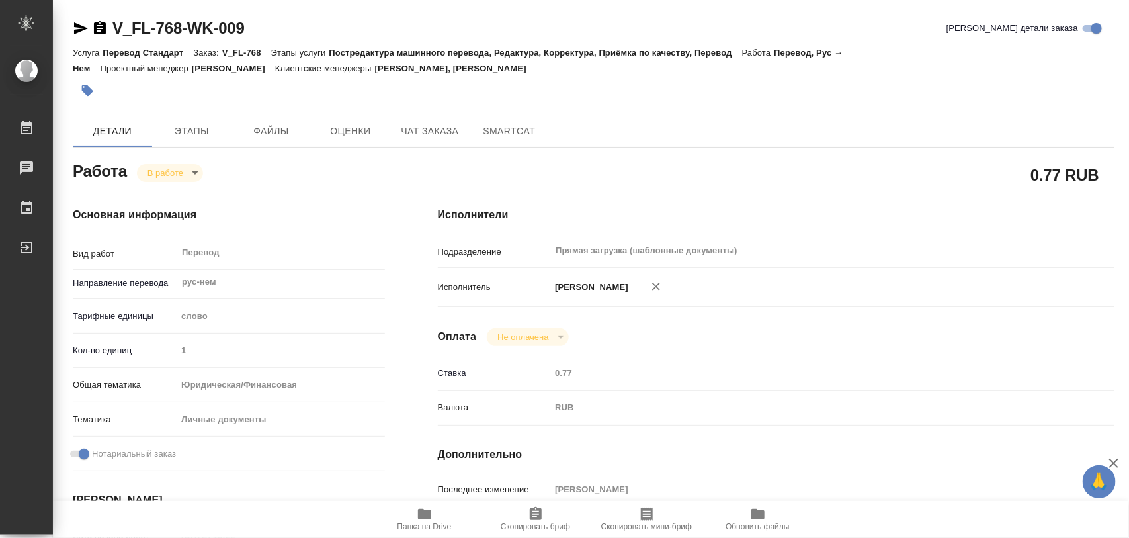
type input "0.77"
type input "RUB"
type input "[PERSON_NAME]"
type textarea "x"
type textarea "/Clients/FL_V/Orders/V_FL-768/Translated/V_FL-768-WK-009"
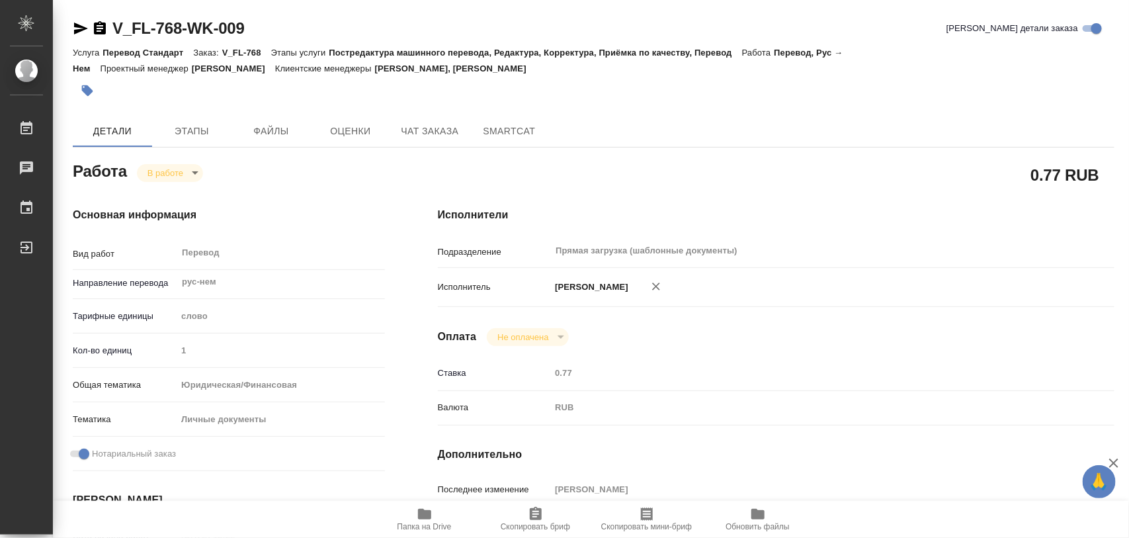
type textarea "x"
type input "V_FL-768"
type input "Перевод Стандарт"
type input "Постредактура машинного перевода, Редактура, Корректура, Приёмка по качеству, П…"
type input "Касымов Тимур, Голубев Дмитрий"
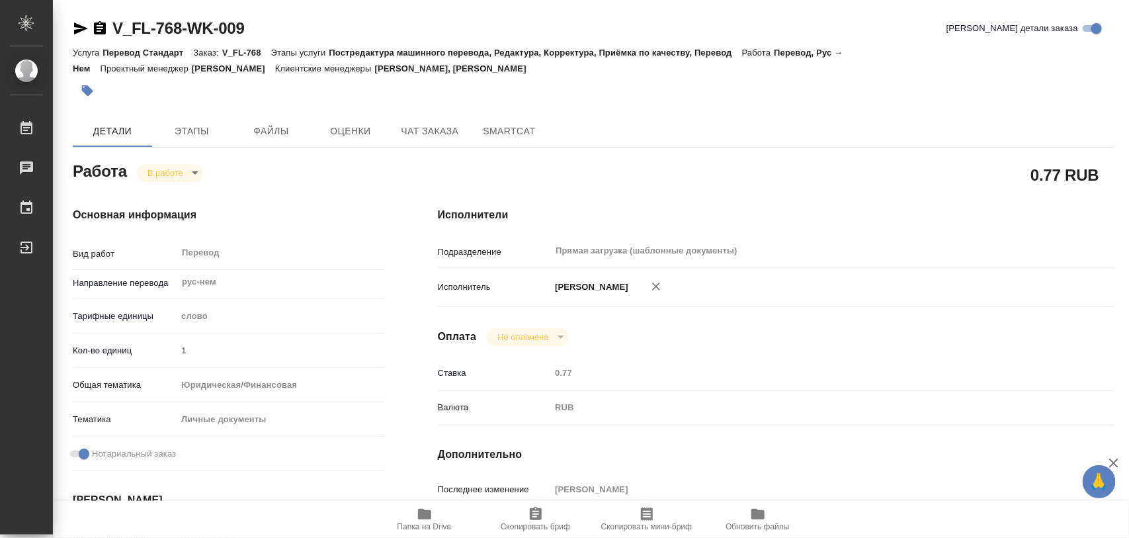
type input "/Clients/FL_V/Orders/V_FL-768"
type textarea "x"
type textarea "апостиль оригинала СОР, выдан в МО + перевод на немецкий язык аттестат с прилож…"
type textarea "x"
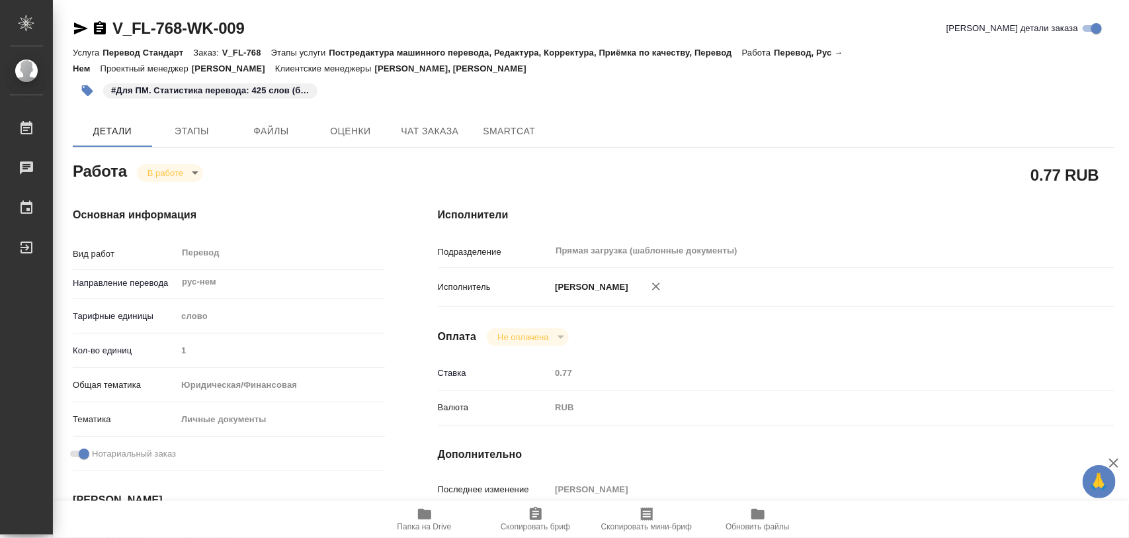
type textarea "x"
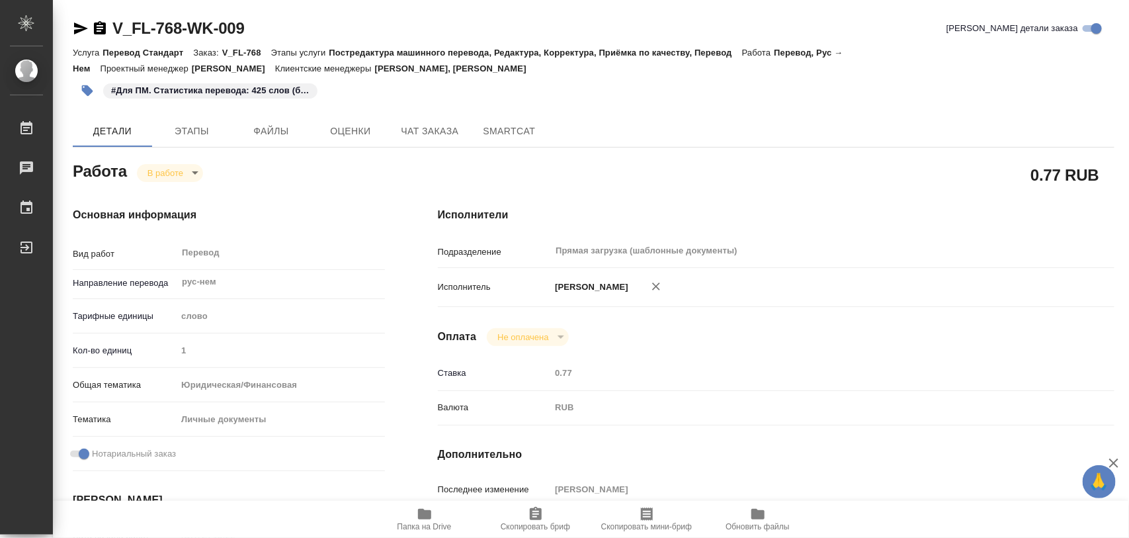
type textarea "x"
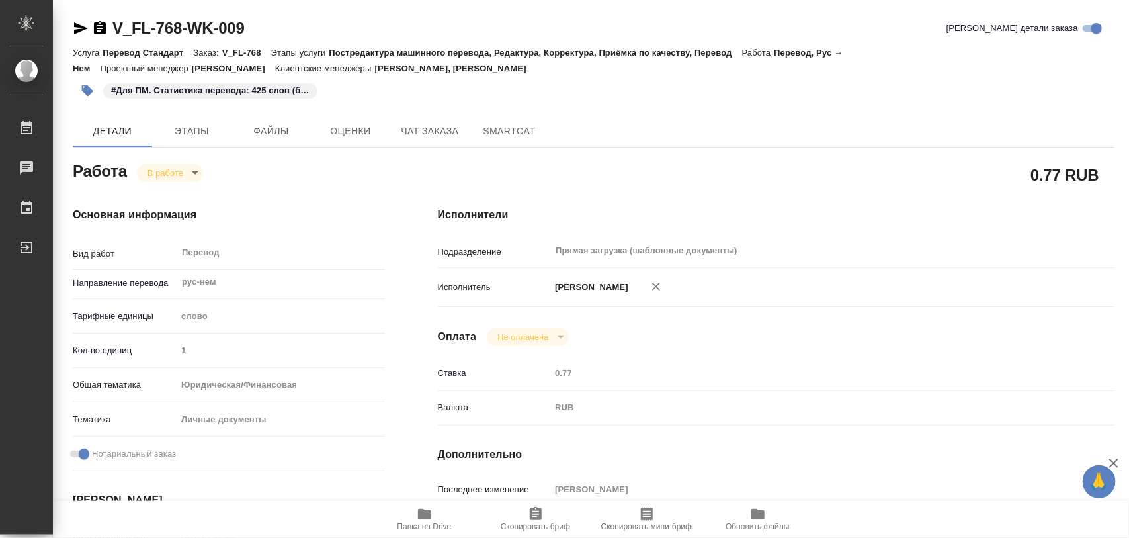
type textarea "x"
